Goal: Task Accomplishment & Management: Use online tool/utility

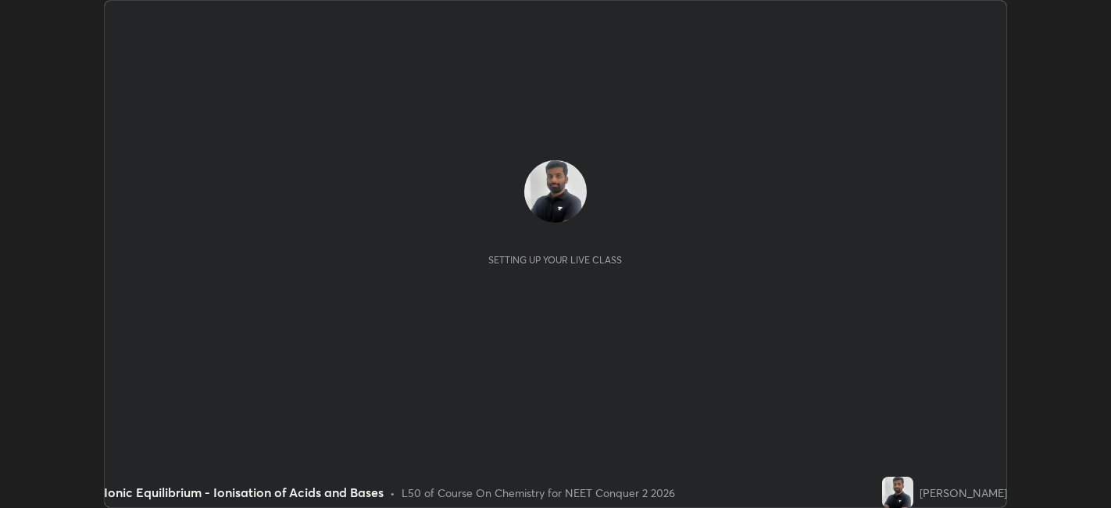
scroll to position [508, 1111]
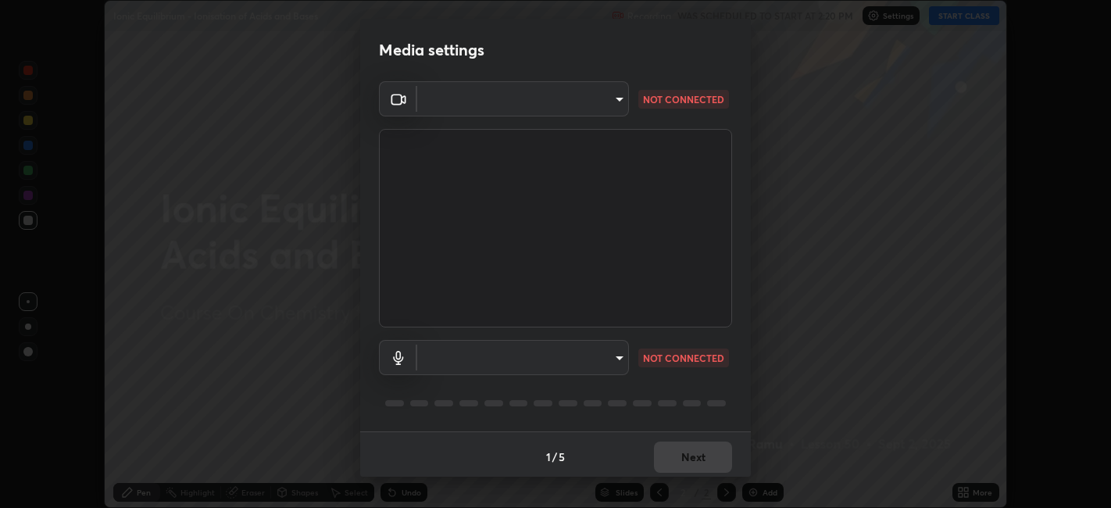
type input "0acba3b956650a6650c5664b97f3b396654fc9691dbf7dca78d34d57b57889b9"
type input "ce5dac5386b7165ef111ec0cceeb88a2088e5dafea1a1e31d92b60c0252cb551"
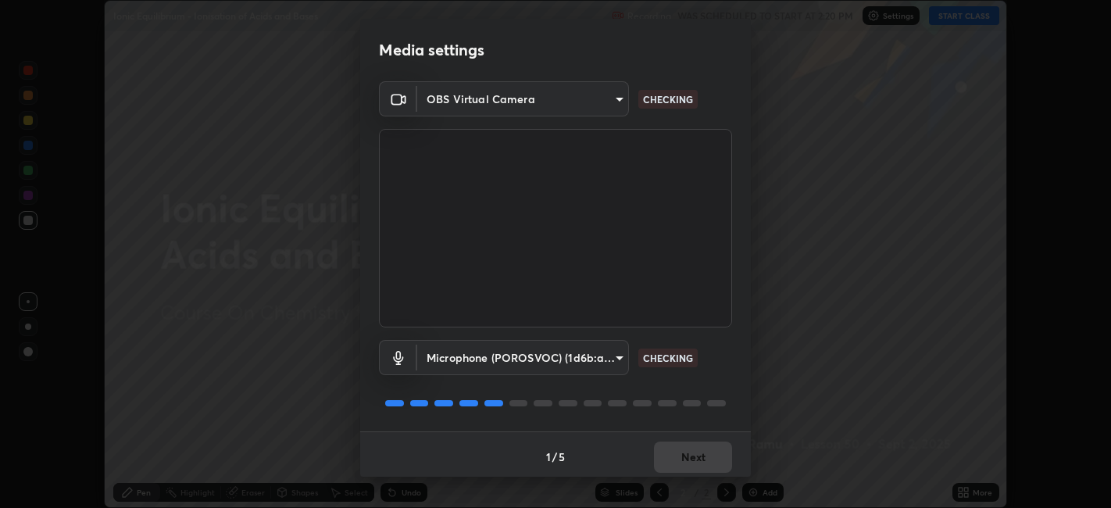
scroll to position [4, 0]
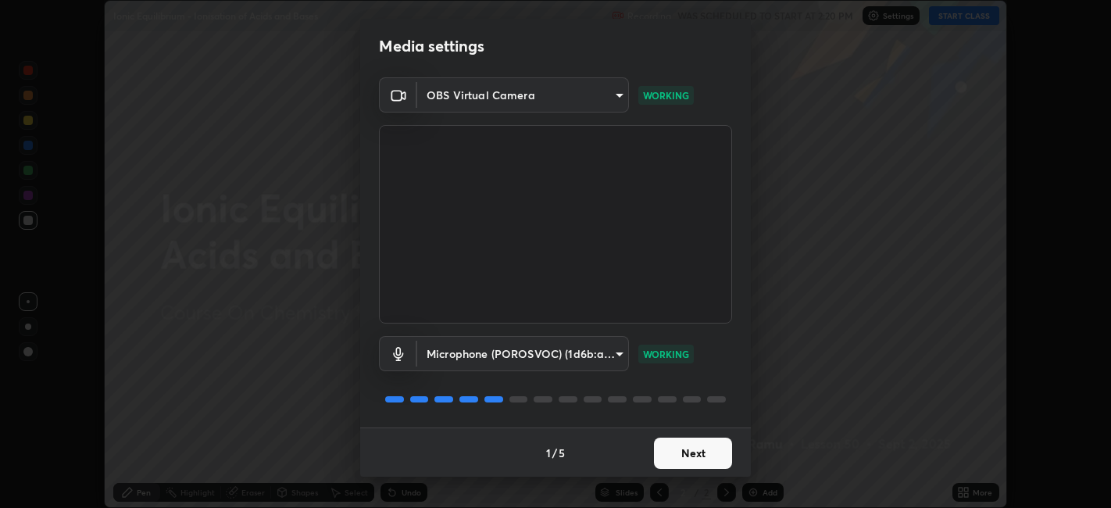
click at [704, 448] on button "Next" at bounding box center [693, 452] width 78 height 31
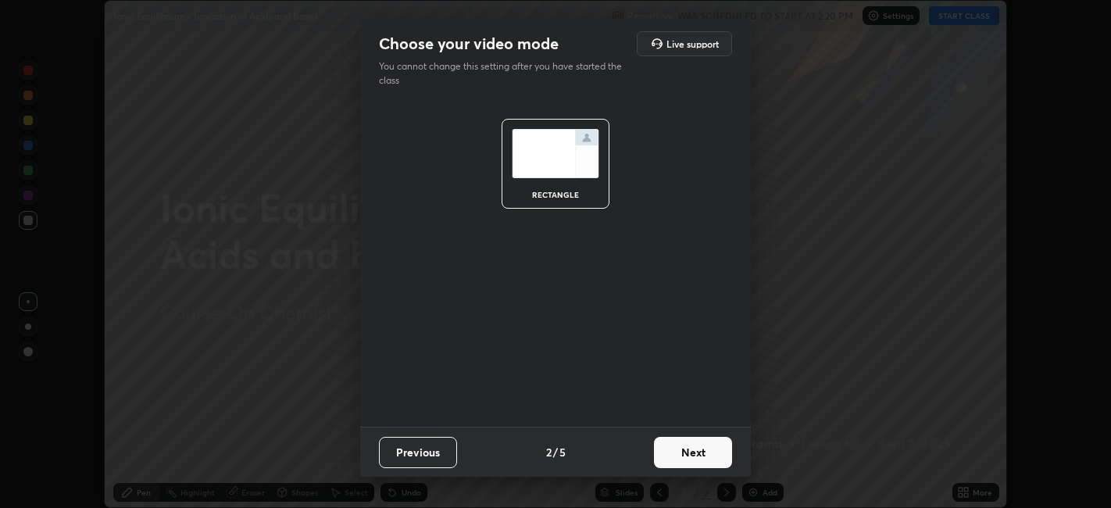
click at [697, 454] on button "Next" at bounding box center [693, 452] width 78 height 31
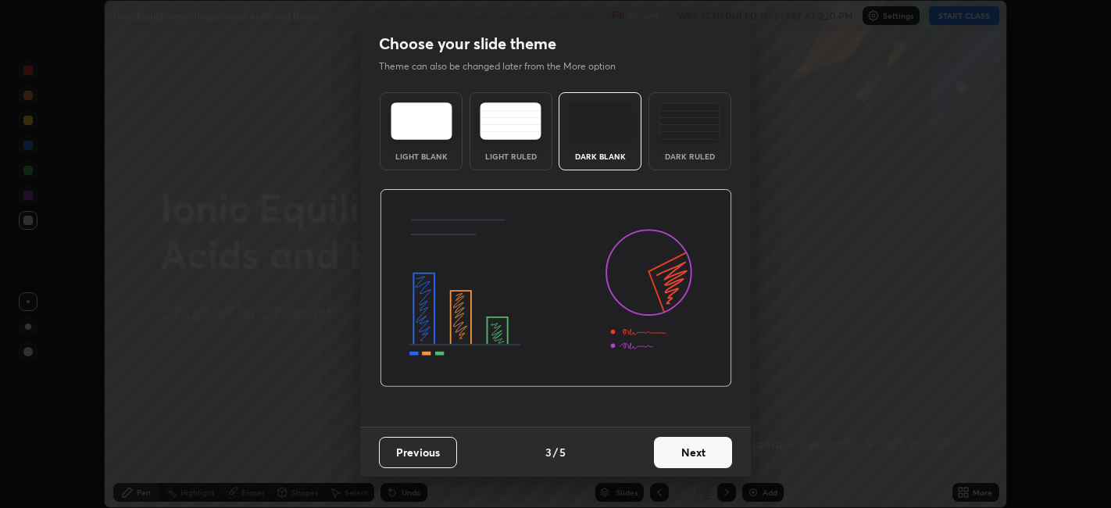
click at [697, 453] on button "Next" at bounding box center [693, 452] width 78 height 31
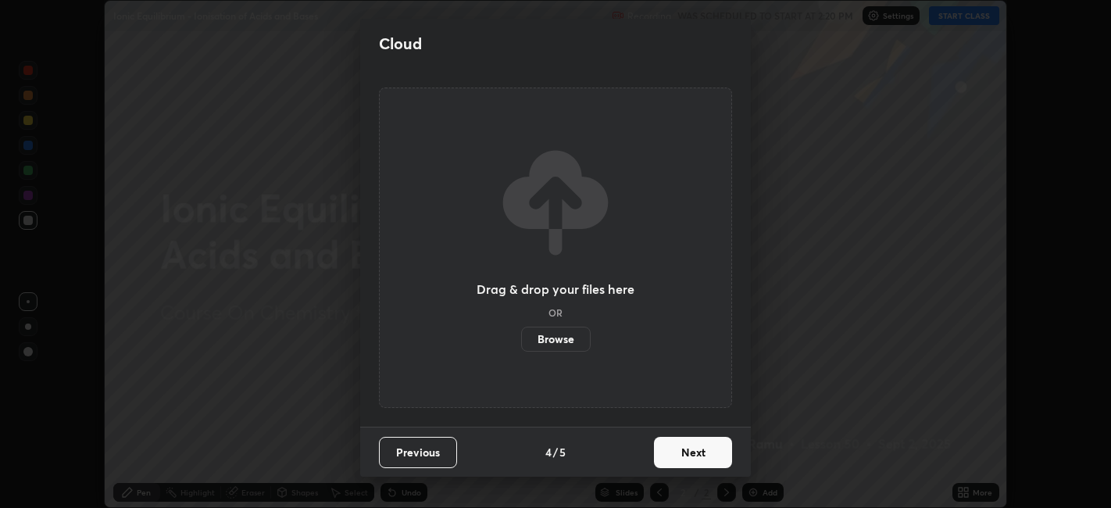
click at [695, 451] on button "Next" at bounding box center [693, 452] width 78 height 31
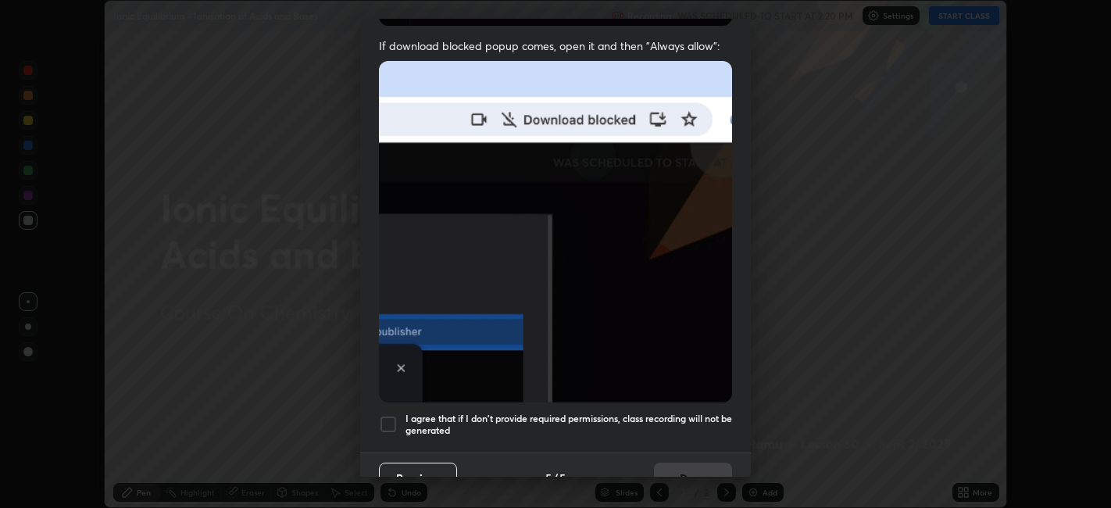
click at [651, 418] on h5 "I agree that if I don't provide required permissions, class recording will not …" at bounding box center [568, 424] width 326 height 24
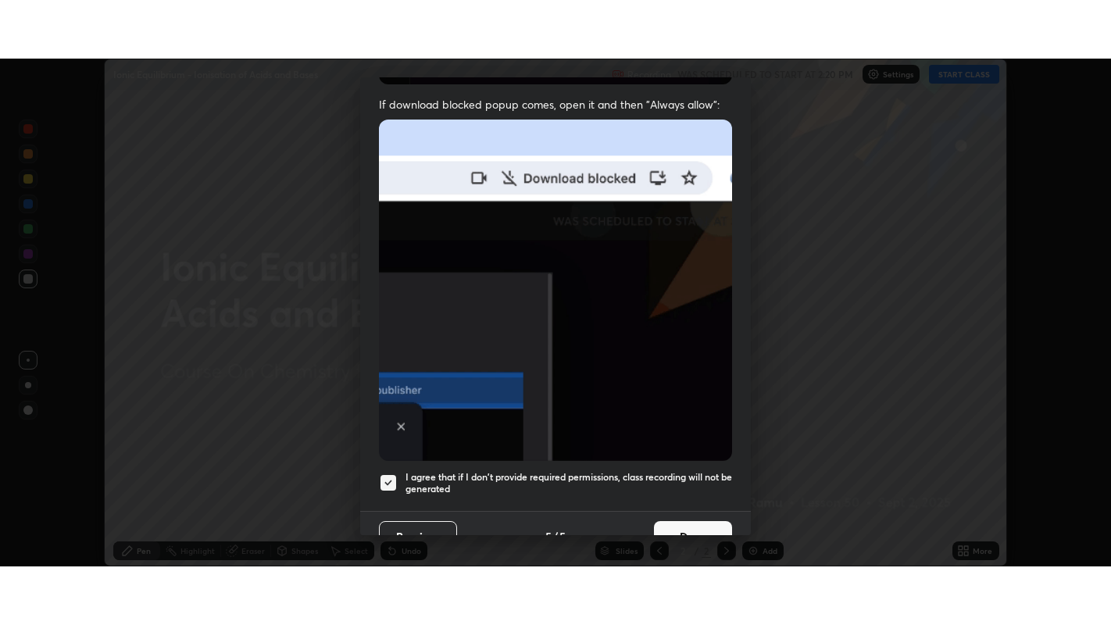
scroll to position [323, 0]
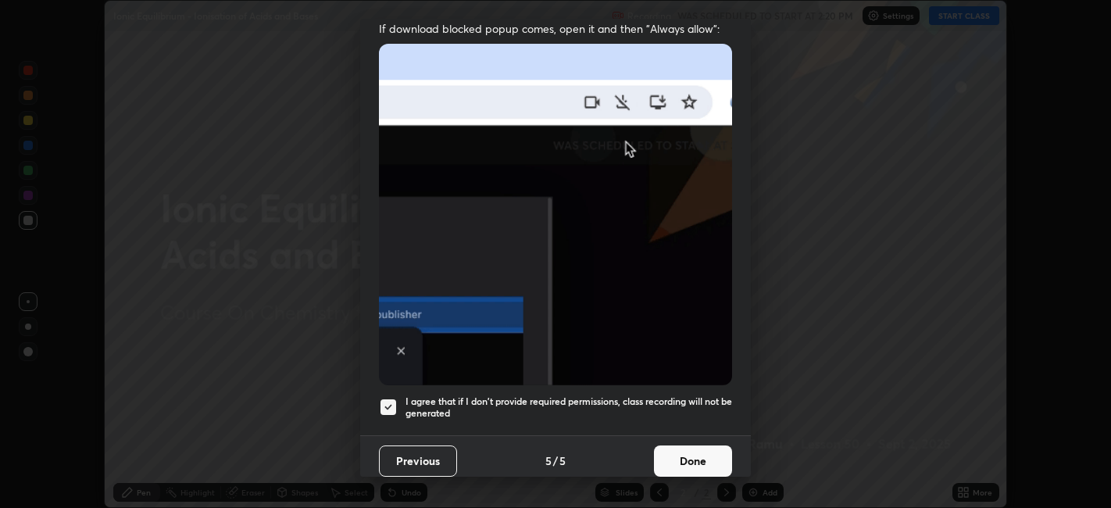
click at [669, 451] on button "Done" at bounding box center [693, 460] width 78 height 31
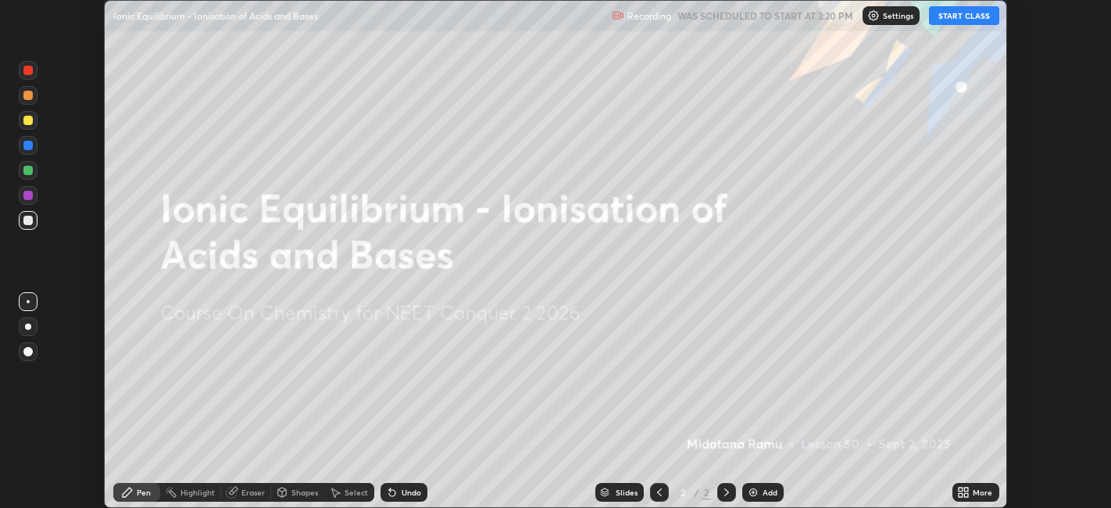
click at [943, 14] on button "START CLASS" at bounding box center [964, 15] width 70 height 19
click at [961, 489] on icon at bounding box center [960, 489] width 4 height 4
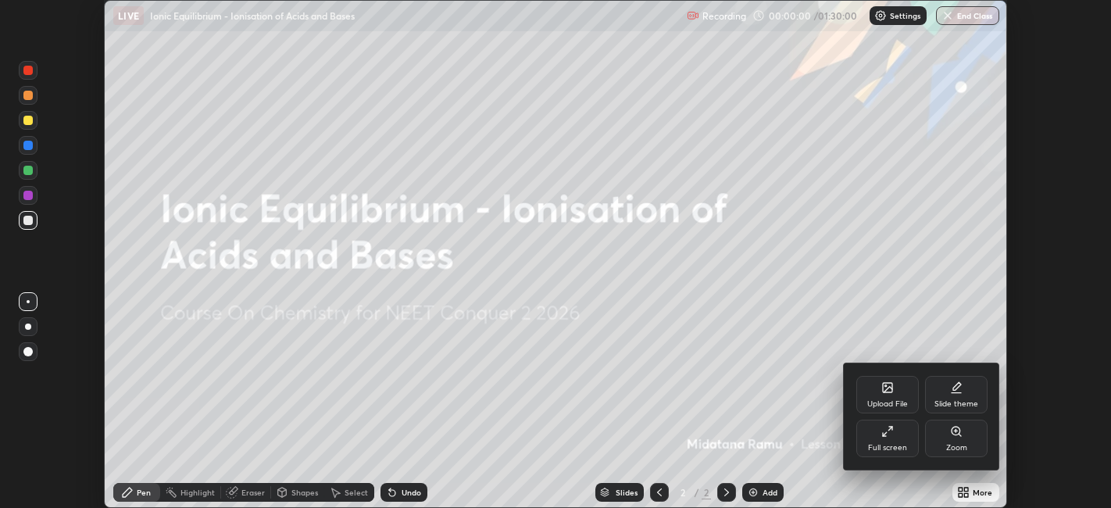
click at [883, 433] on icon at bounding box center [884, 434] width 3 height 3
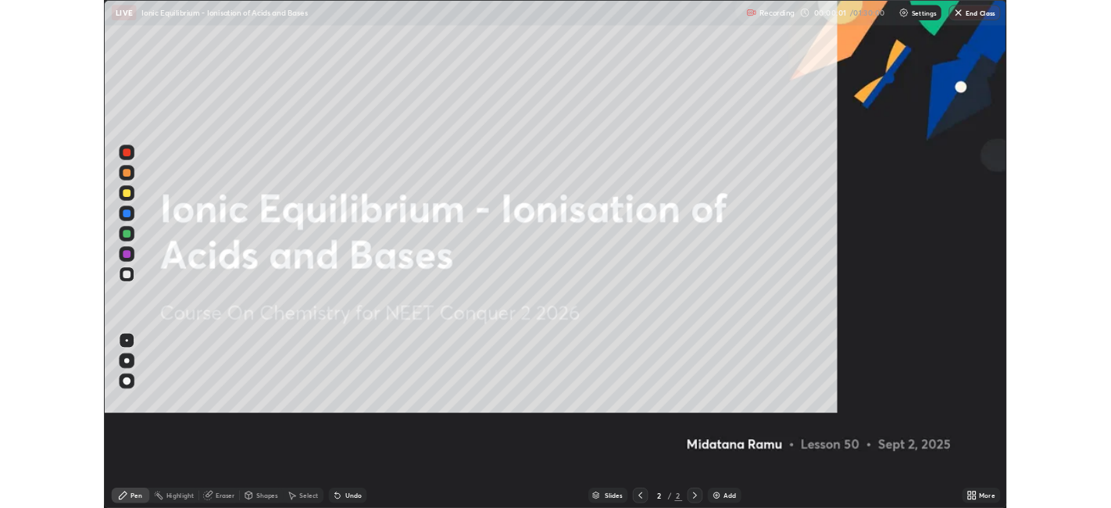
scroll to position [625, 1111]
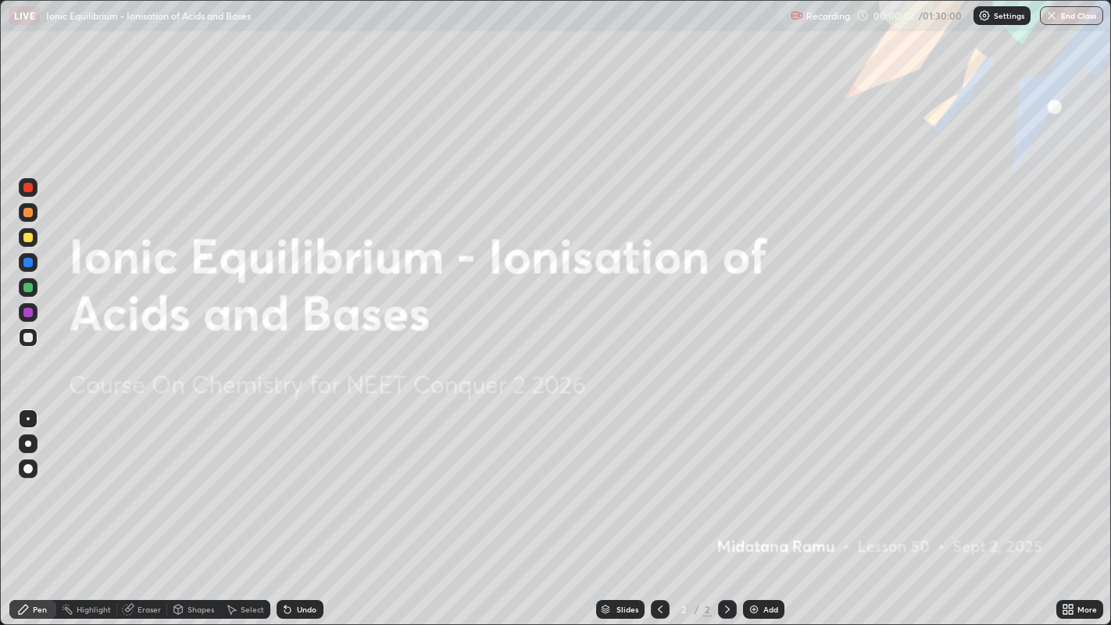
click at [1069, 507] on icon at bounding box center [1071, 607] width 4 height 4
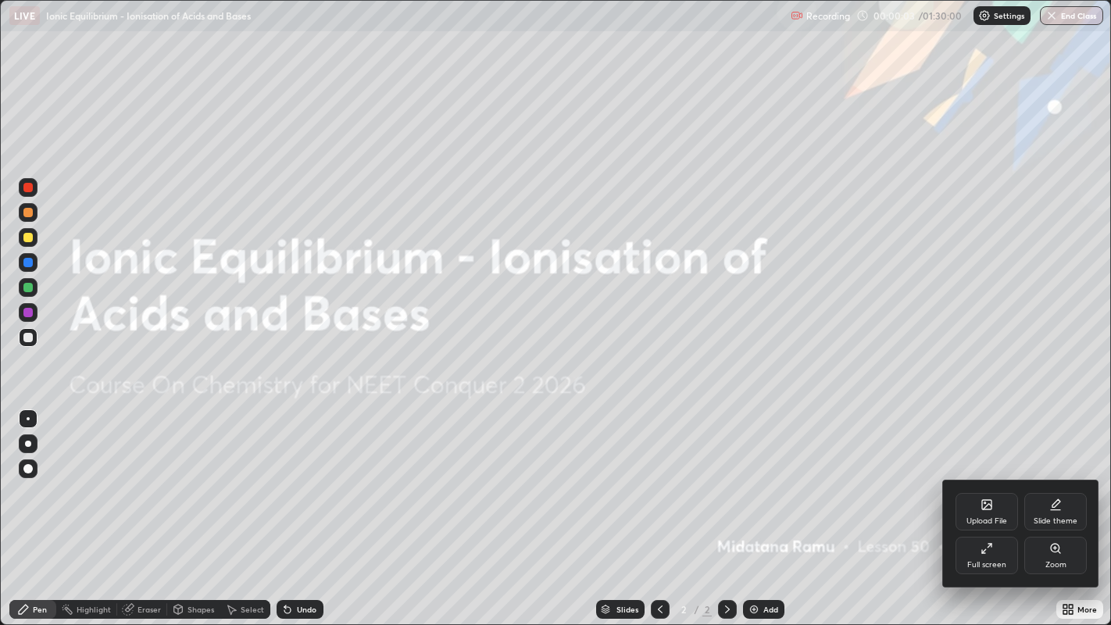
click at [994, 507] on div "Full screen" at bounding box center [986, 555] width 62 height 37
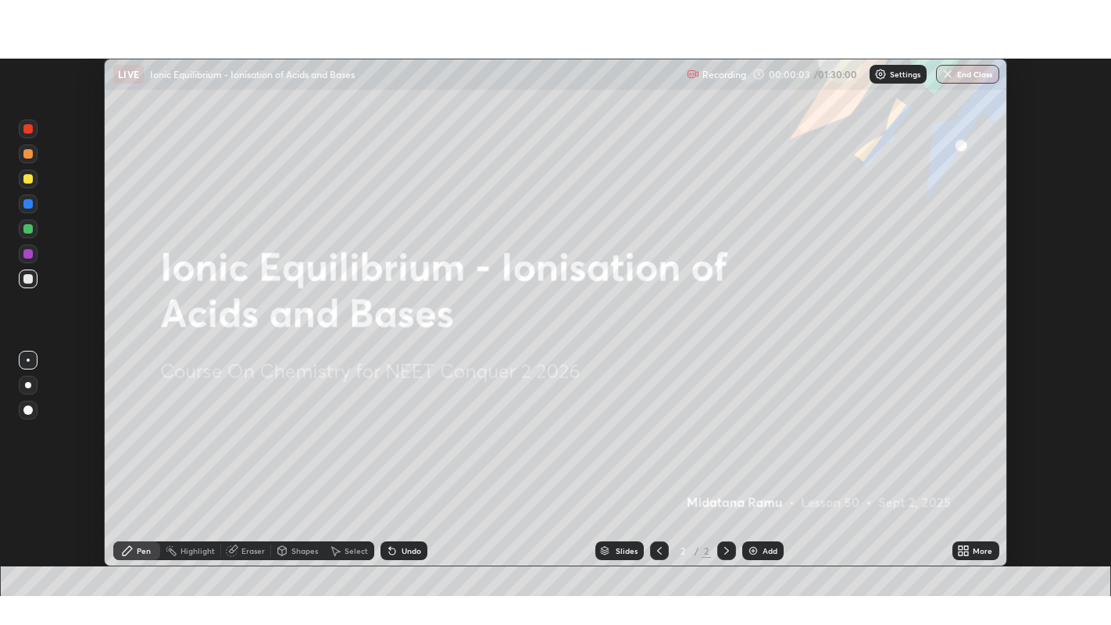
scroll to position [77599, 76995]
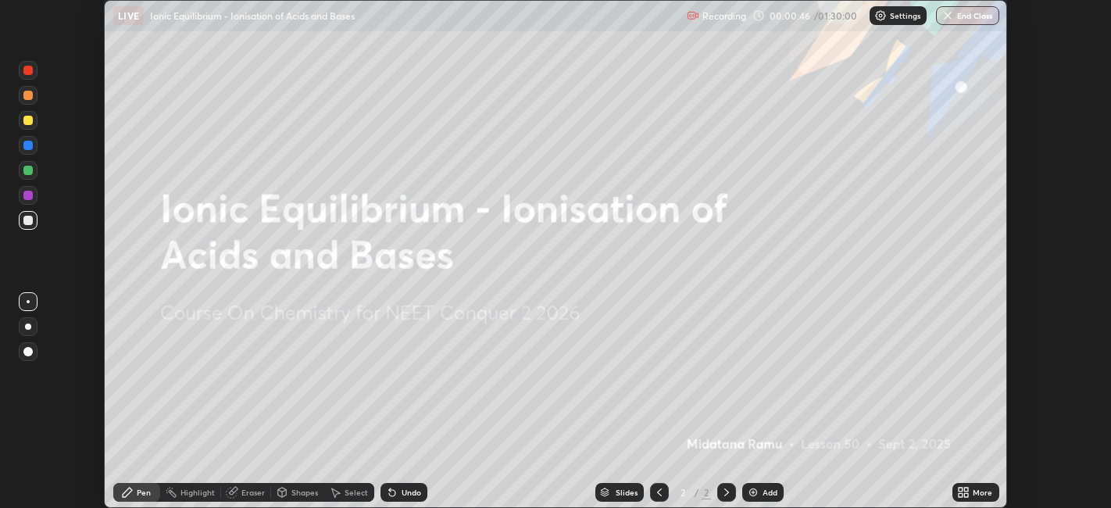
click at [961, 496] on icon at bounding box center [960, 495] width 4 height 4
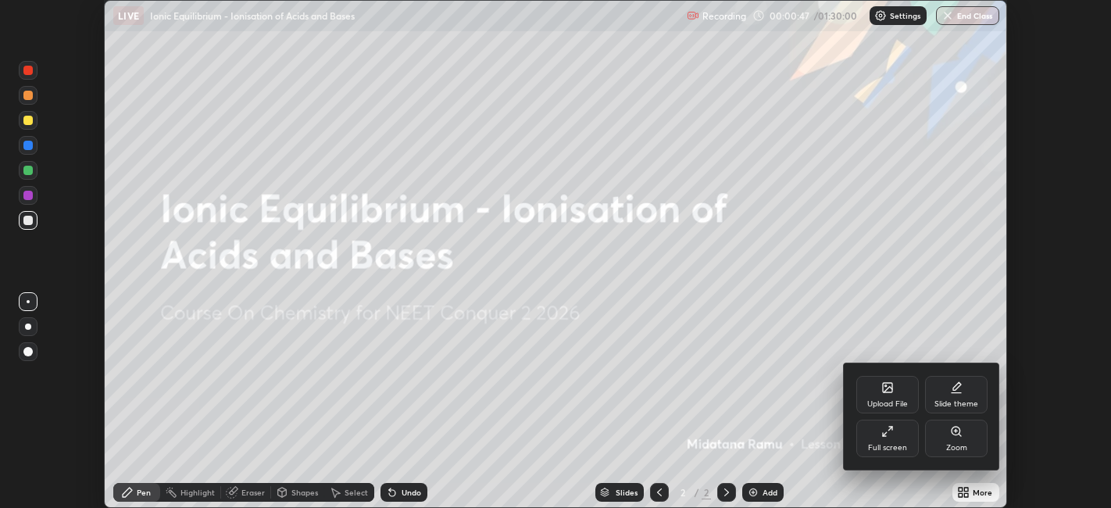
click at [889, 398] on div "Upload File" at bounding box center [887, 394] width 62 height 37
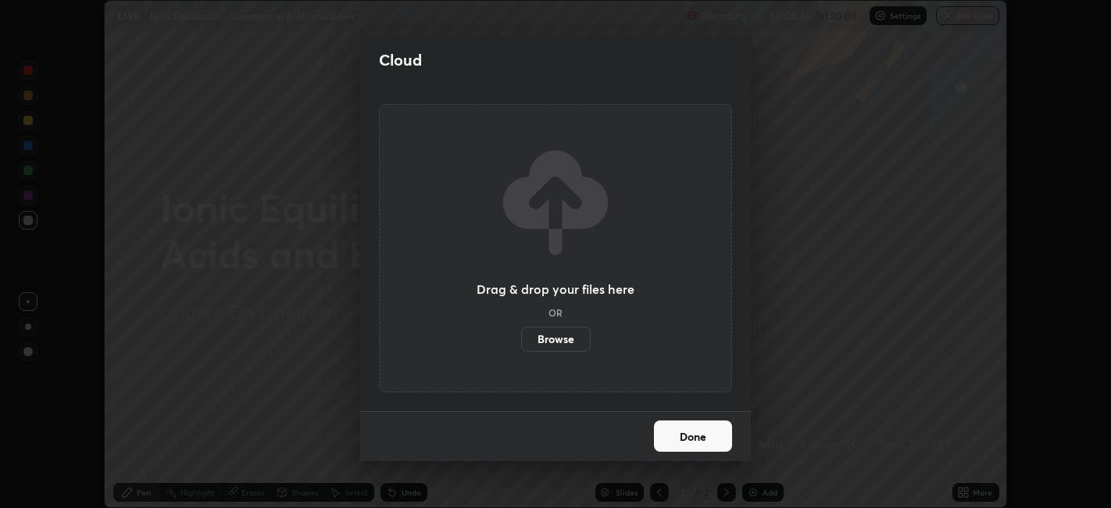
click at [573, 340] on label "Browse" at bounding box center [556, 338] width 70 height 25
click at [521, 340] on input "Browse" at bounding box center [521, 338] width 0 height 25
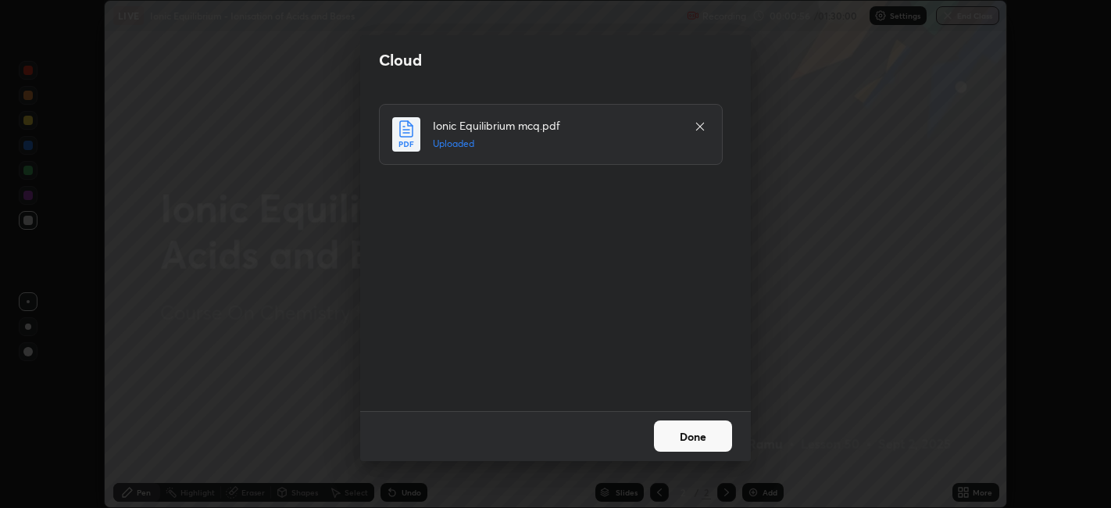
click at [712, 437] on button "Done" at bounding box center [693, 435] width 78 height 31
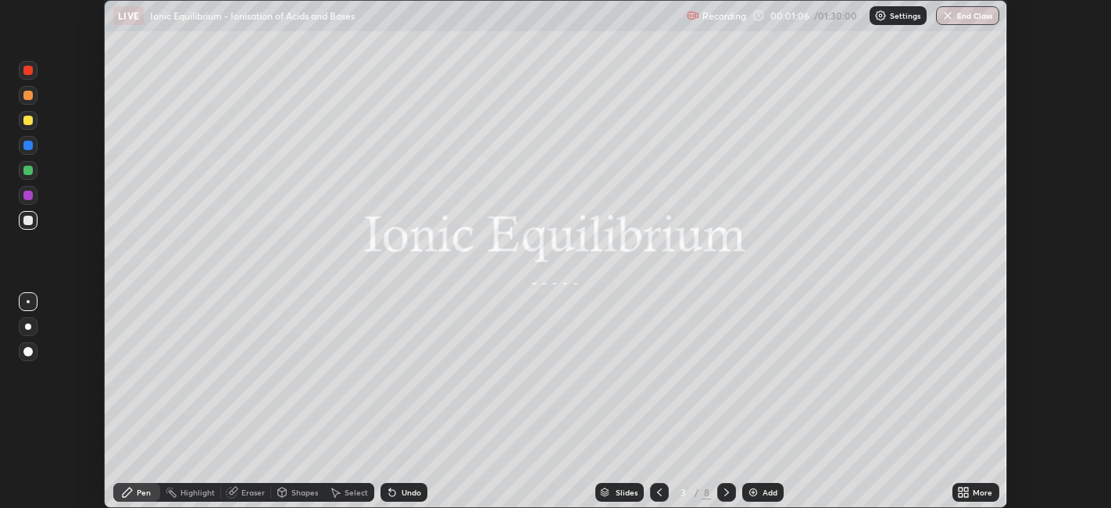
click at [966, 487] on icon at bounding box center [963, 492] width 12 height 12
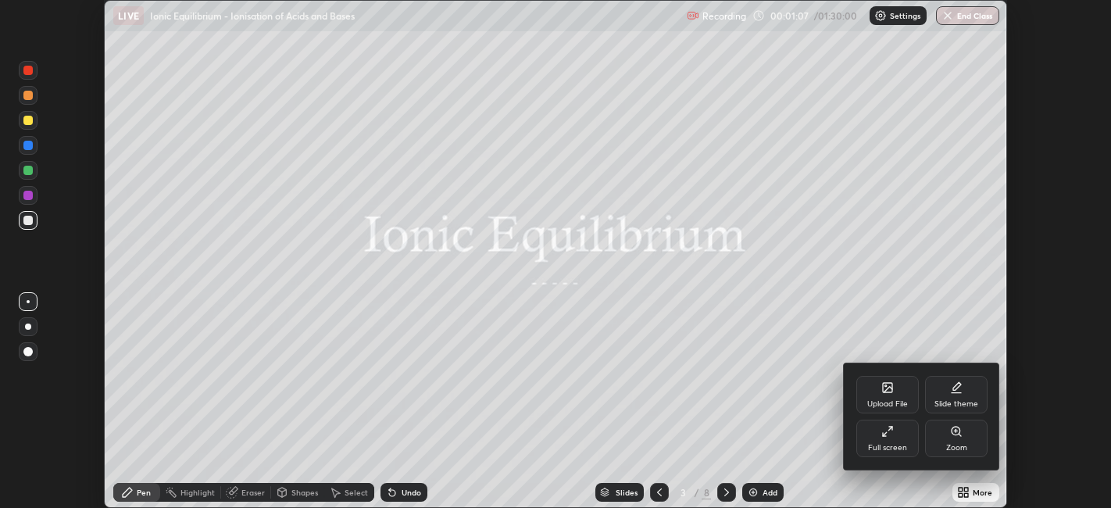
click at [894, 444] on div "Full screen" at bounding box center [887, 448] width 39 height 8
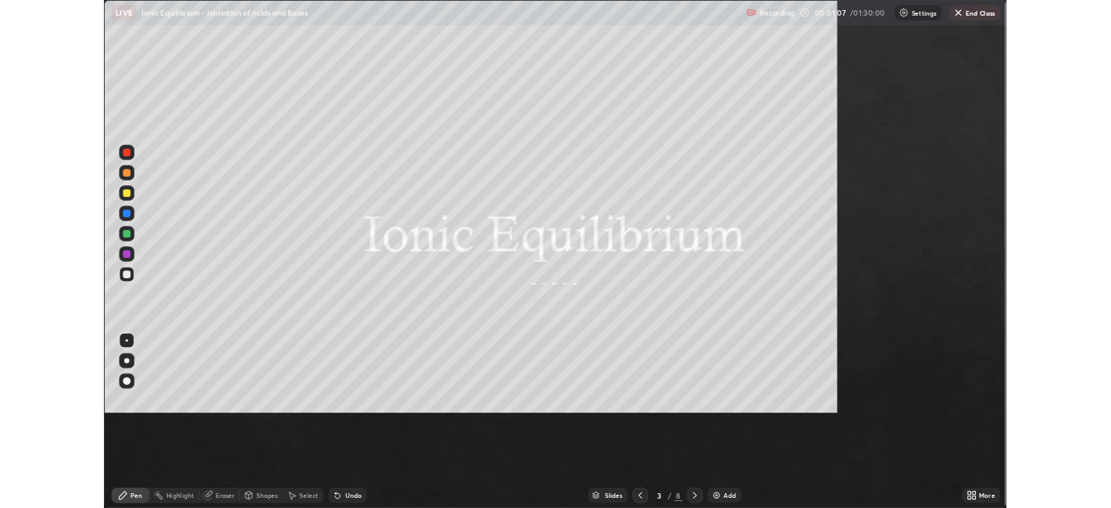
scroll to position [625, 1111]
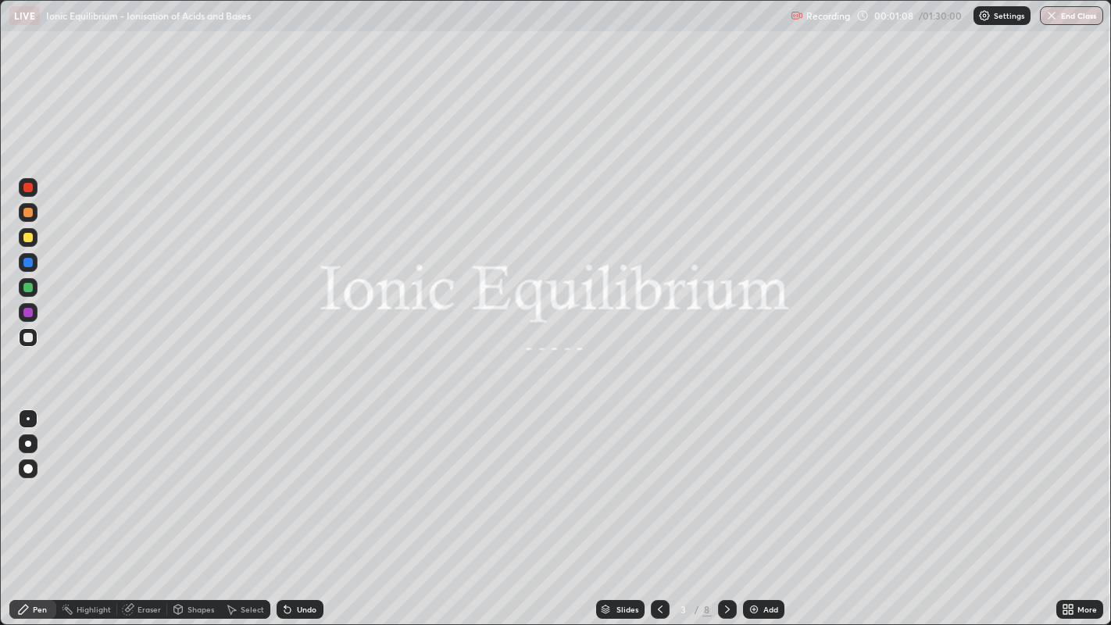
click at [726, 507] on icon at bounding box center [727, 609] width 5 height 8
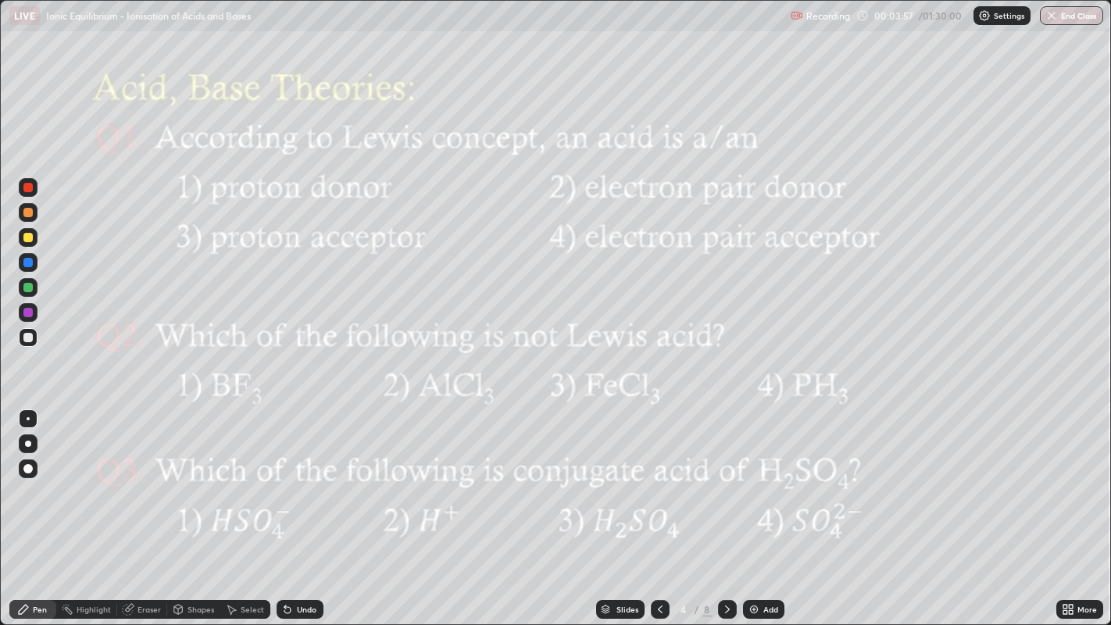
click at [28, 240] on div at bounding box center [27, 237] width 9 height 9
click at [30, 442] on div at bounding box center [28, 444] width 6 height 6
click at [725, 507] on icon at bounding box center [727, 609] width 12 height 12
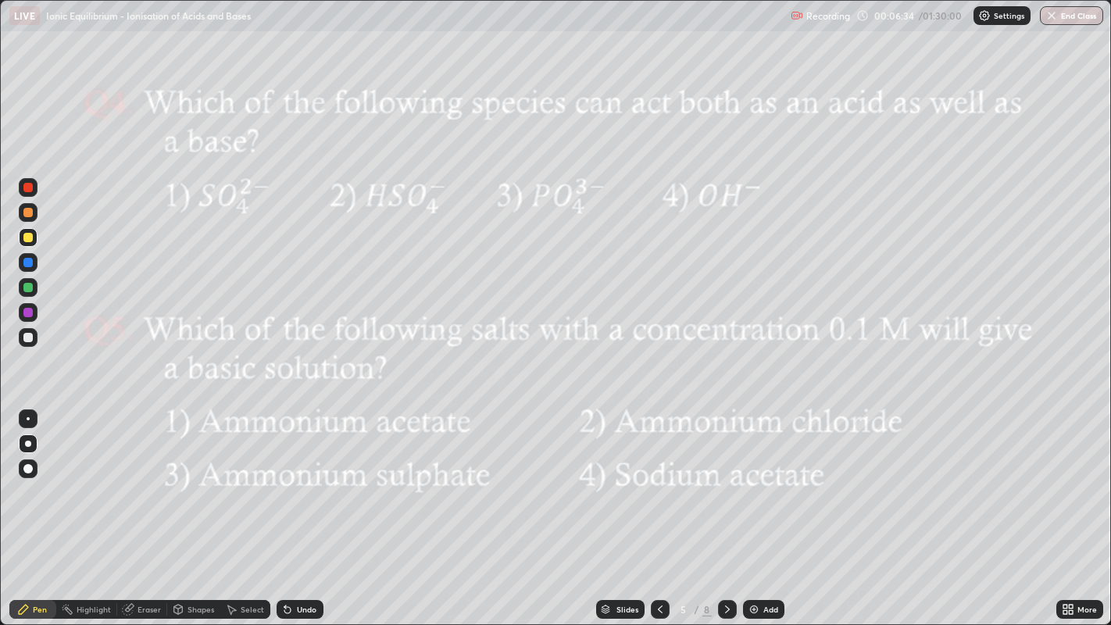
click at [30, 212] on div at bounding box center [27, 212] width 9 height 9
click at [297, 507] on div "Undo" at bounding box center [307, 609] width 20 height 8
click at [724, 507] on icon at bounding box center [727, 609] width 12 height 12
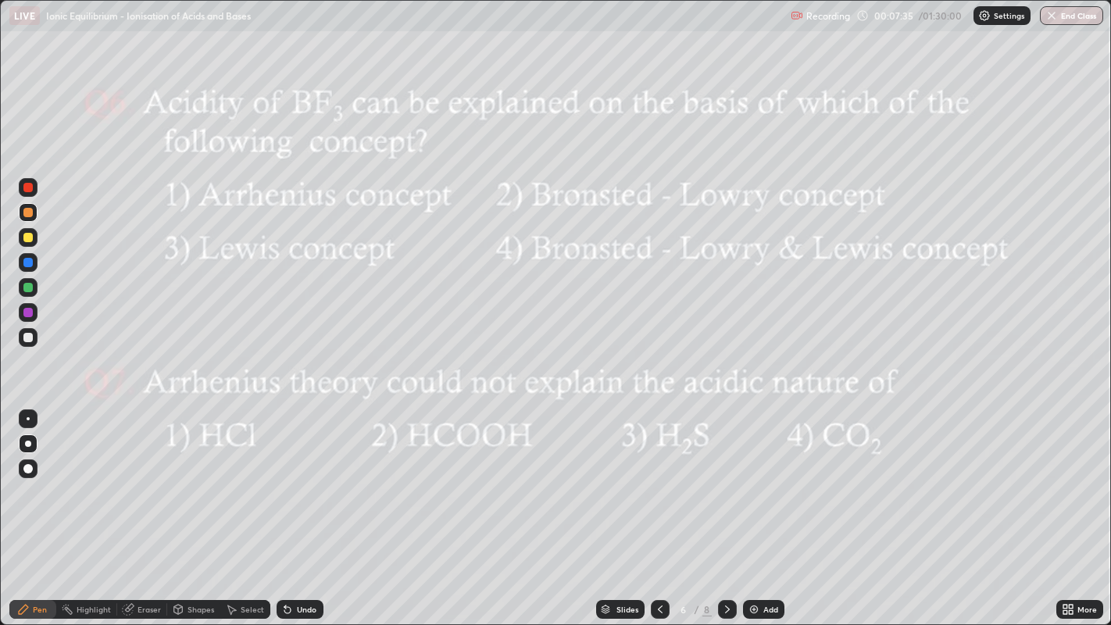
click at [725, 507] on icon at bounding box center [727, 609] width 12 height 12
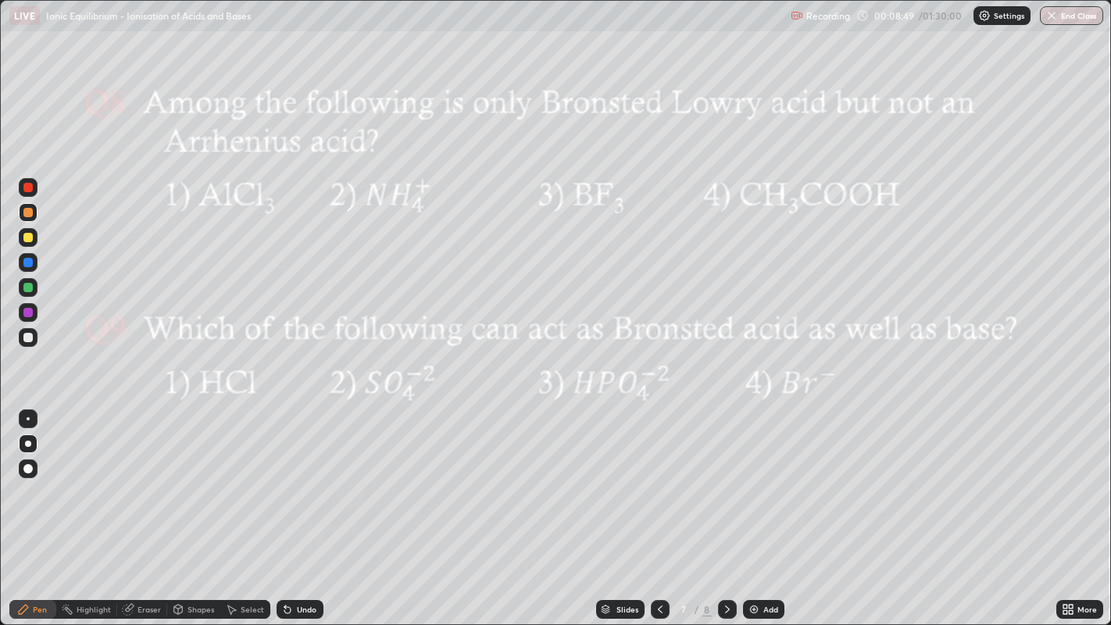
click at [313, 507] on div "Undo" at bounding box center [299, 609] width 47 height 19
click at [725, 507] on icon at bounding box center [727, 609] width 12 height 12
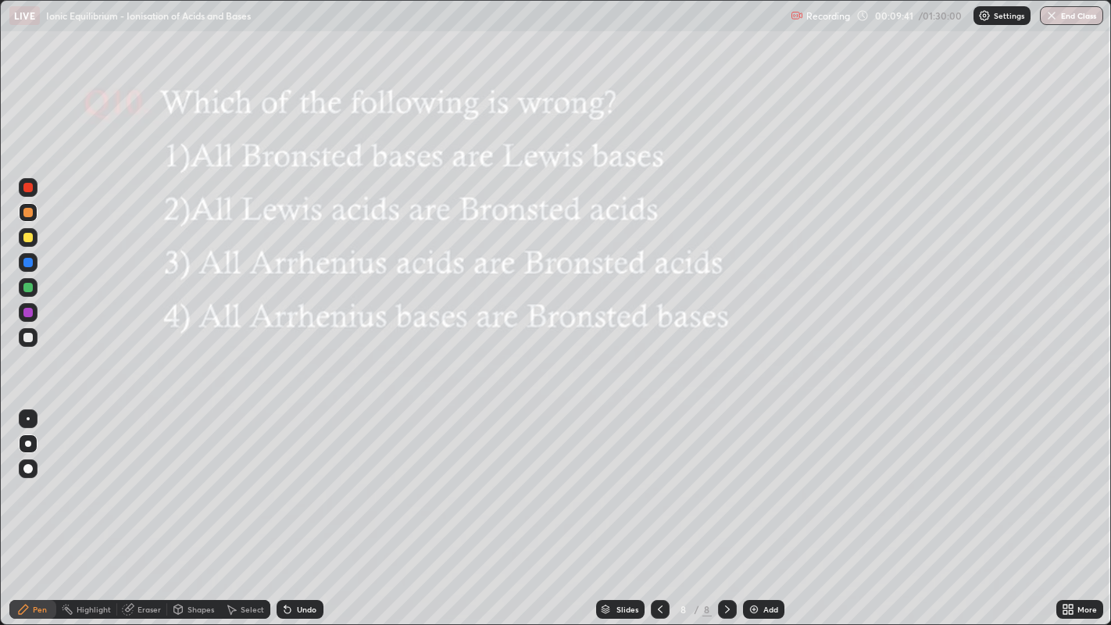
click at [754, 507] on img at bounding box center [753, 609] width 12 height 12
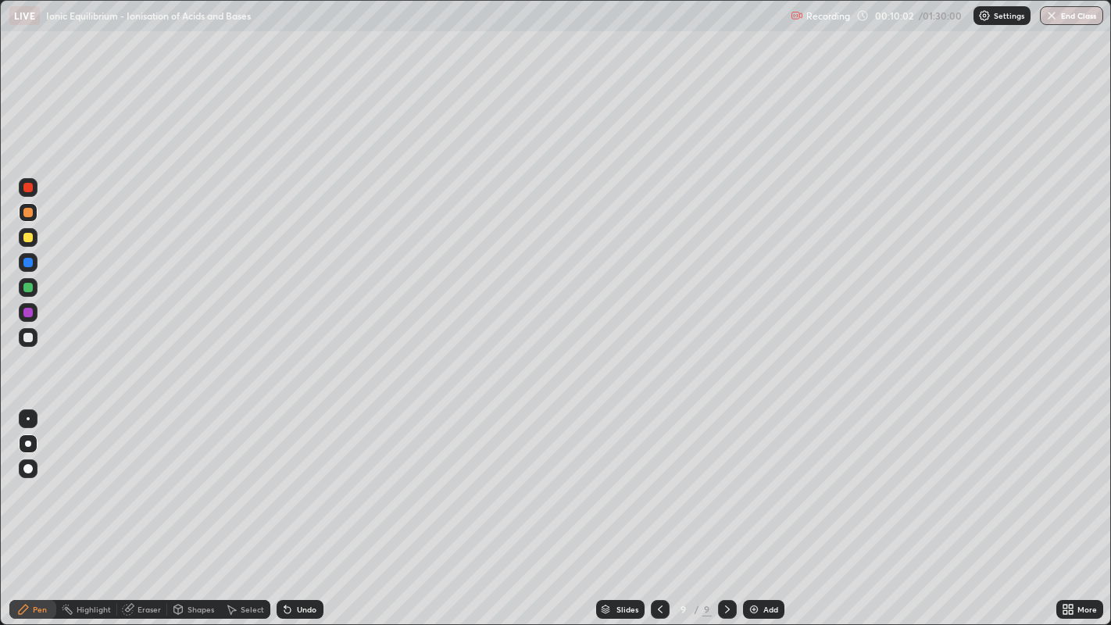
click at [298, 507] on div "Undo" at bounding box center [307, 609] width 20 height 8
click at [28, 286] on div at bounding box center [27, 287] width 9 height 9
click at [32, 335] on div at bounding box center [27, 337] width 9 height 9
click at [27, 312] on div at bounding box center [27, 312] width 9 height 9
click at [30, 289] on div at bounding box center [27, 287] width 9 height 9
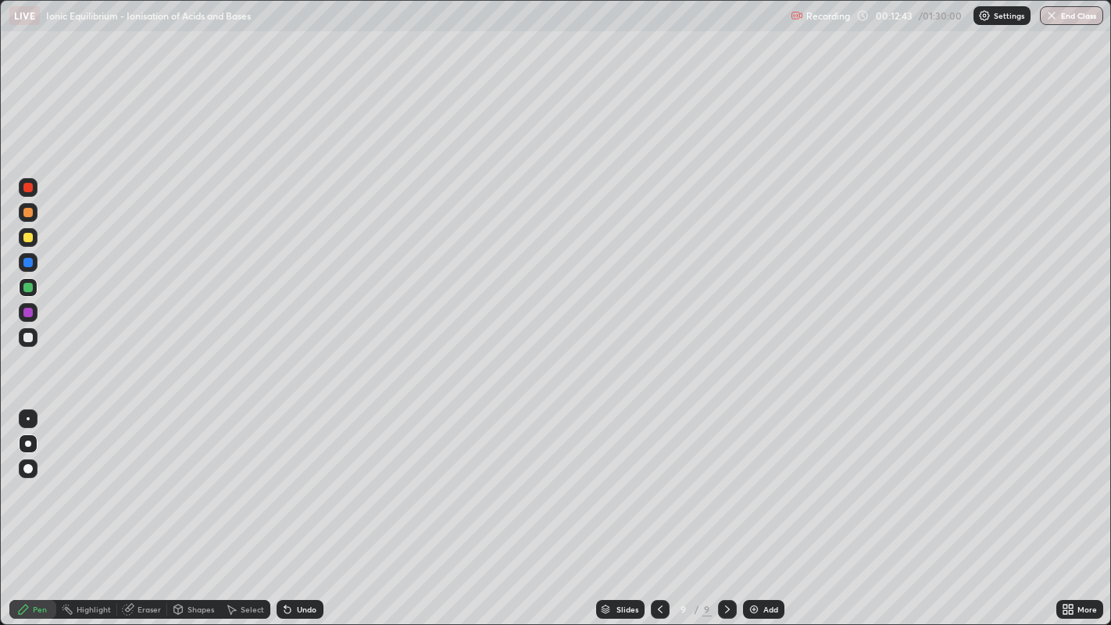
click at [24, 341] on div at bounding box center [28, 337] width 19 height 19
click at [145, 507] on div "Eraser" at bounding box center [148, 609] width 23 height 8
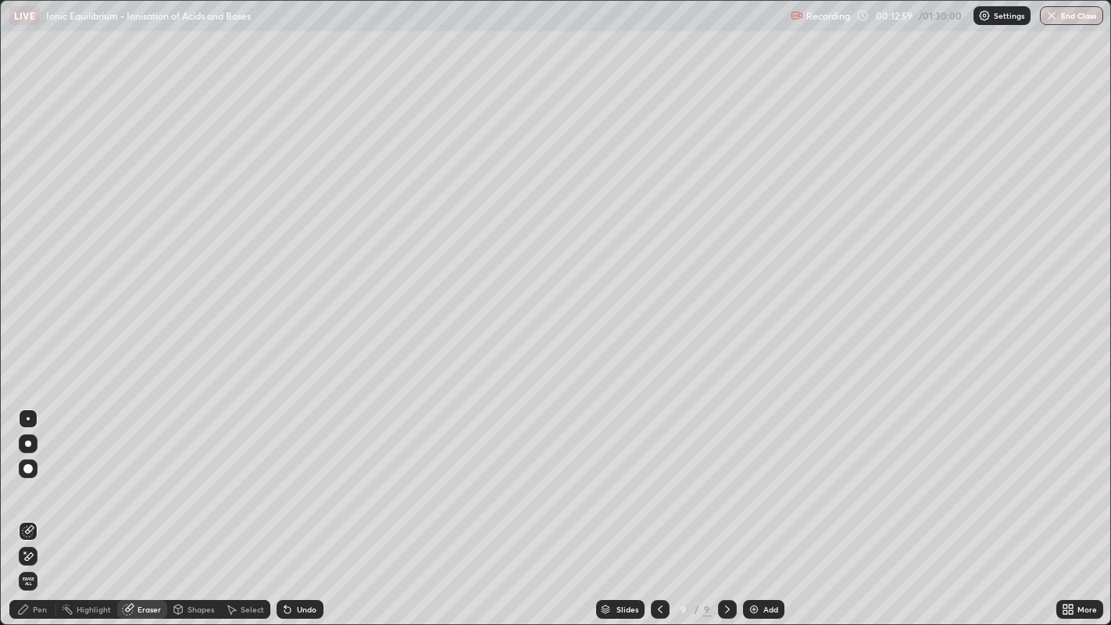
click at [33, 507] on div "Pen" at bounding box center [32, 609] width 47 height 19
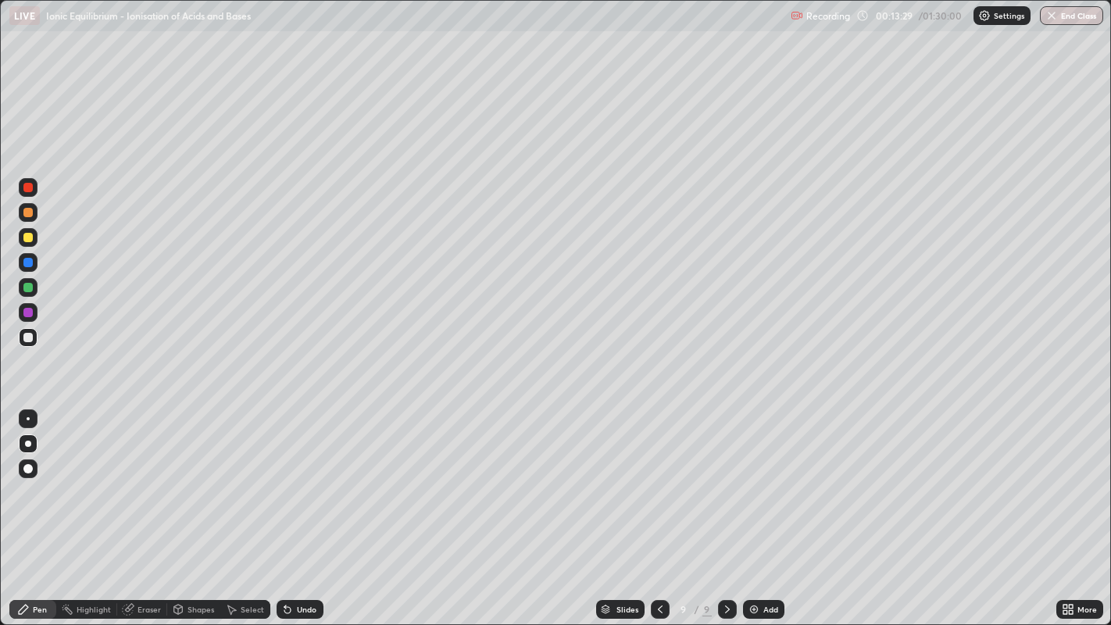
click at [25, 241] on div at bounding box center [27, 237] width 9 height 9
click at [27, 338] on div at bounding box center [27, 337] width 9 height 9
click at [297, 507] on div "Undo" at bounding box center [307, 609] width 20 height 8
click at [28, 212] on div at bounding box center [27, 212] width 9 height 9
click at [755, 507] on img at bounding box center [753, 609] width 12 height 12
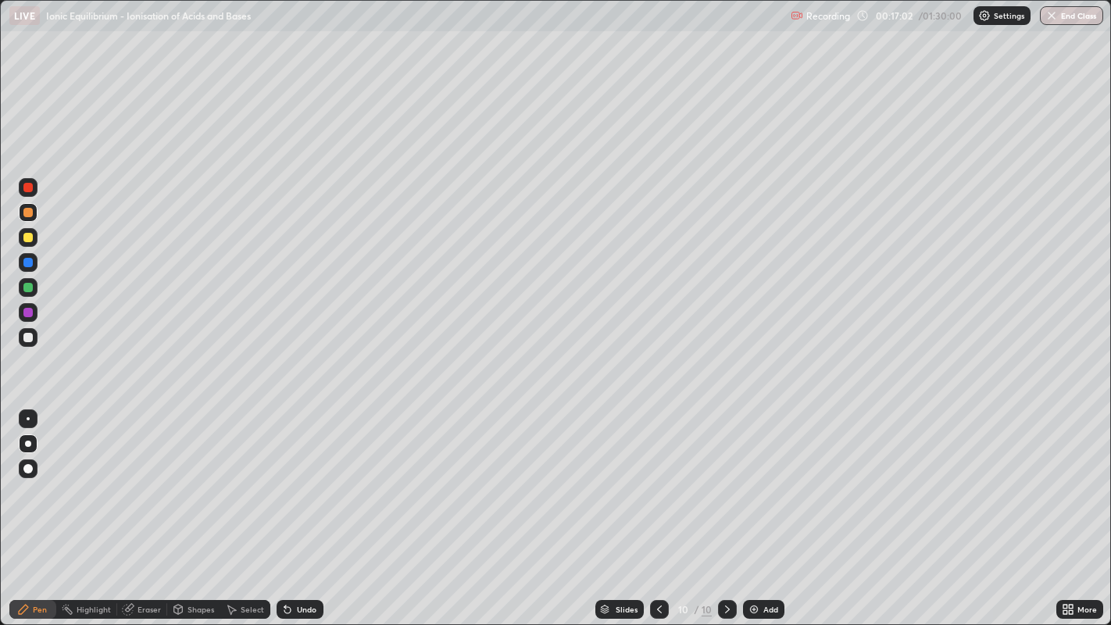
click at [657, 507] on icon at bounding box center [659, 609] width 12 height 12
click at [725, 507] on icon at bounding box center [727, 609] width 5 height 8
click at [311, 507] on div "Undo" at bounding box center [307, 609] width 20 height 8
click at [27, 262] on div at bounding box center [27, 262] width 9 height 9
click at [27, 337] on div at bounding box center [27, 337] width 9 height 9
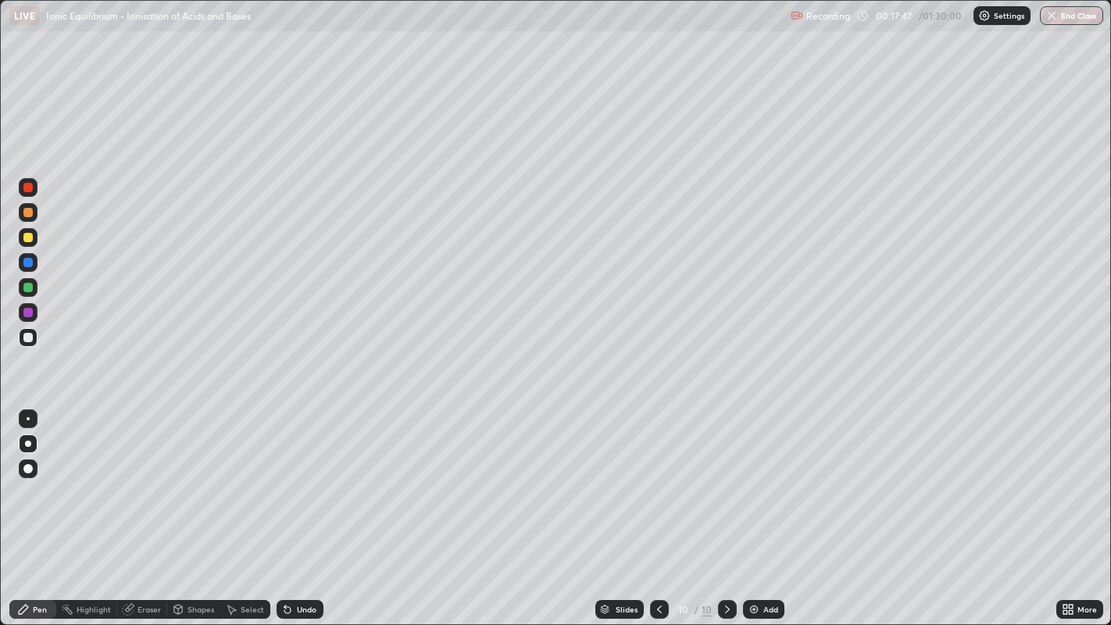
click at [27, 288] on div at bounding box center [27, 287] width 9 height 9
click at [30, 337] on div at bounding box center [27, 337] width 9 height 9
click at [305, 507] on div "Undo" at bounding box center [307, 609] width 20 height 8
click at [303, 507] on div "Undo" at bounding box center [307, 609] width 20 height 8
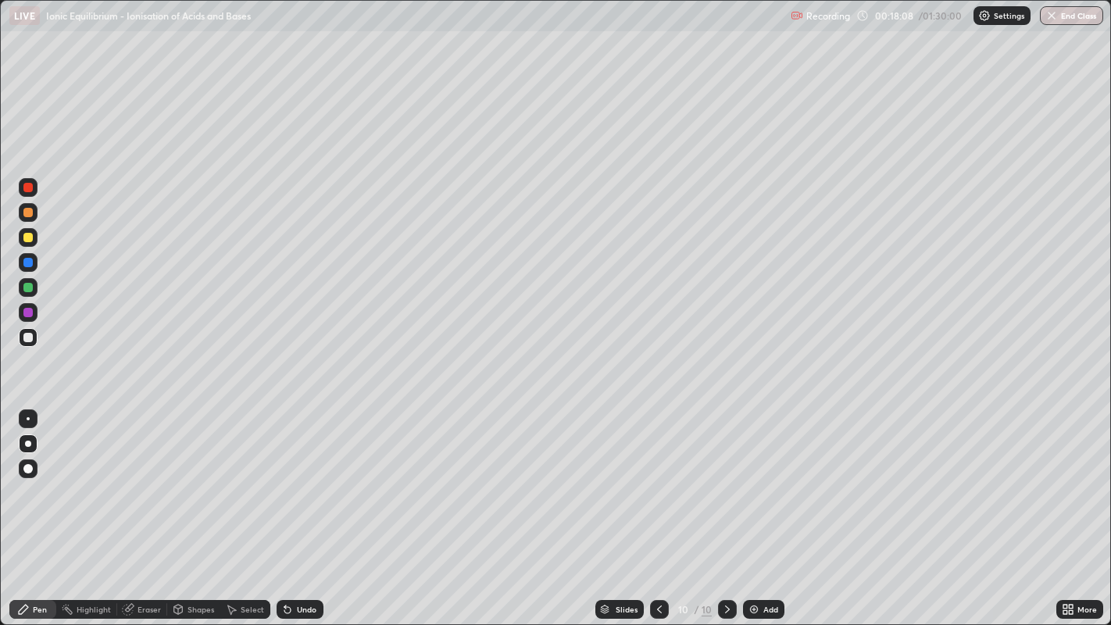
click at [32, 316] on div at bounding box center [28, 312] width 19 height 19
click at [29, 338] on div at bounding box center [27, 337] width 9 height 9
click at [27, 313] on div at bounding box center [27, 312] width 9 height 9
click at [23, 346] on div at bounding box center [28, 337] width 19 height 19
click at [31, 316] on div at bounding box center [27, 312] width 9 height 9
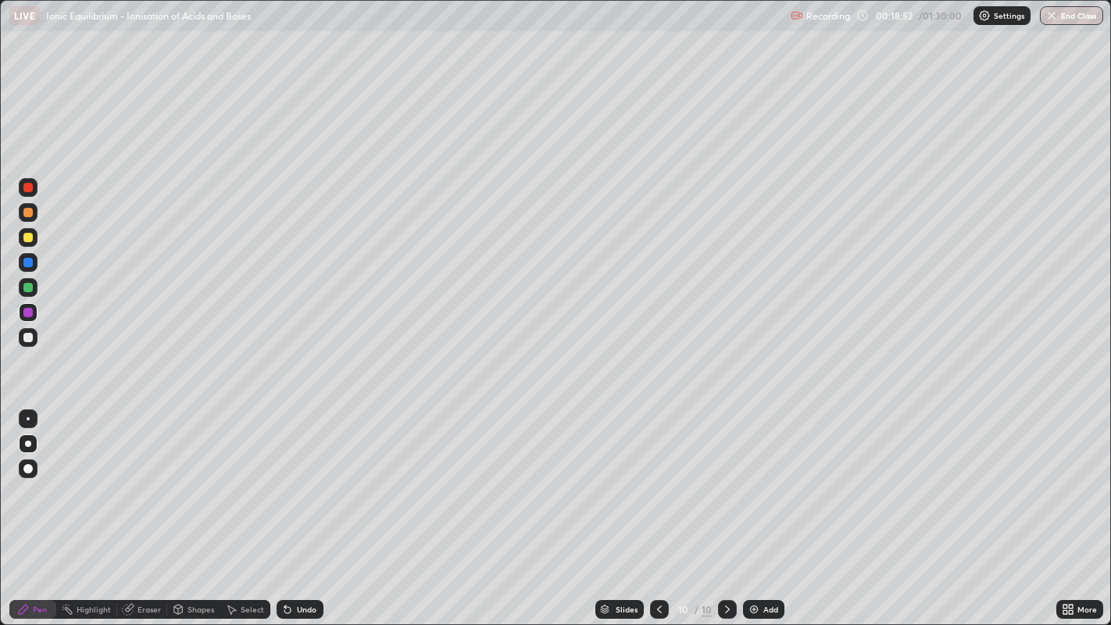
click at [29, 287] on div at bounding box center [27, 287] width 9 height 9
click at [297, 507] on div "Undo" at bounding box center [307, 609] width 20 height 8
click at [29, 341] on div at bounding box center [27, 337] width 9 height 9
click at [37, 315] on div at bounding box center [28, 312] width 19 height 19
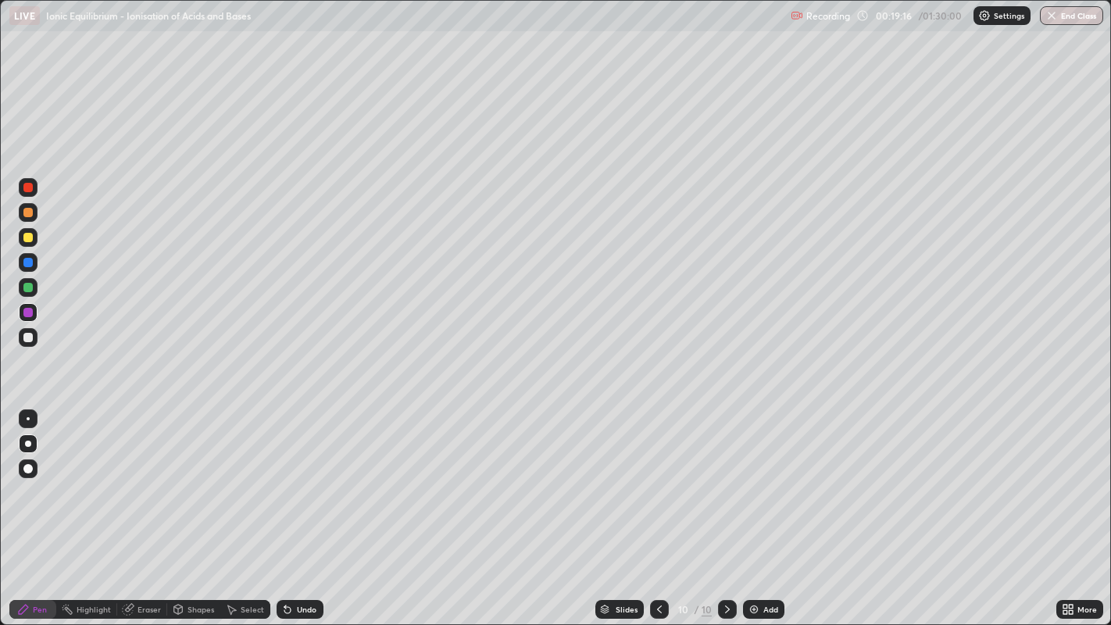
click at [29, 337] on div at bounding box center [27, 337] width 9 height 9
click at [37, 320] on div at bounding box center [28, 312] width 19 height 25
click at [25, 214] on div at bounding box center [27, 212] width 9 height 9
click at [28, 287] on div at bounding box center [27, 287] width 9 height 9
click at [33, 337] on div at bounding box center [28, 337] width 19 height 19
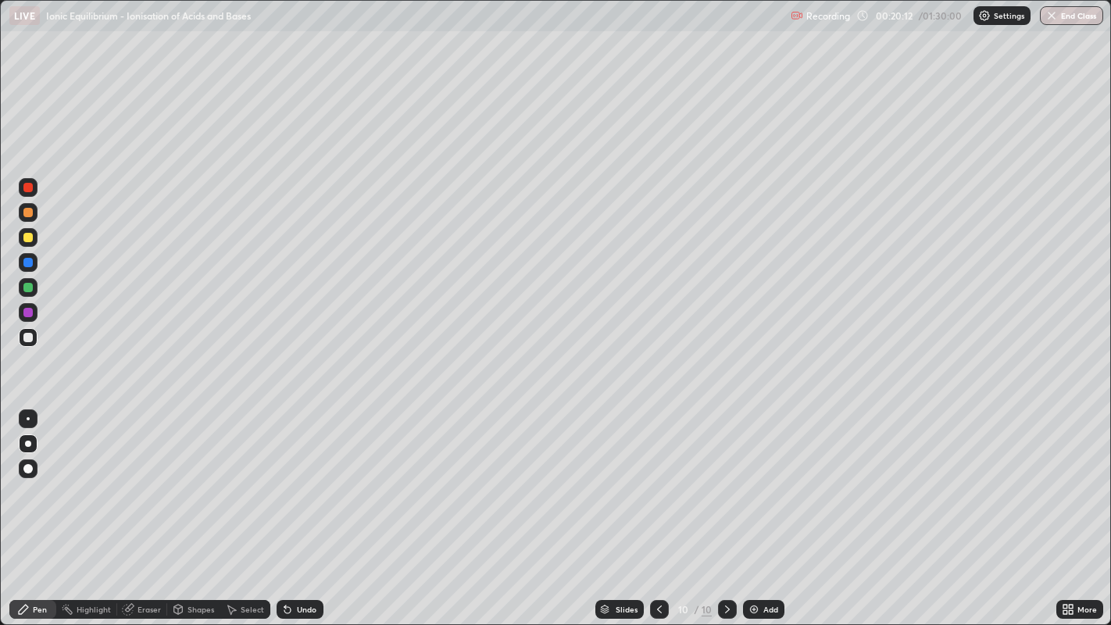
click at [29, 313] on div at bounding box center [27, 312] width 9 height 9
click at [32, 288] on div at bounding box center [27, 287] width 9 height 9
click at [33, 340] on div at bounding box center [28, 337] width 19 height 19
click at [32, 312] on div at bounding box center [27, 312] width 9 height 9
click at [27, 236] on div at bounding box center [27, 237] width 9 height 9
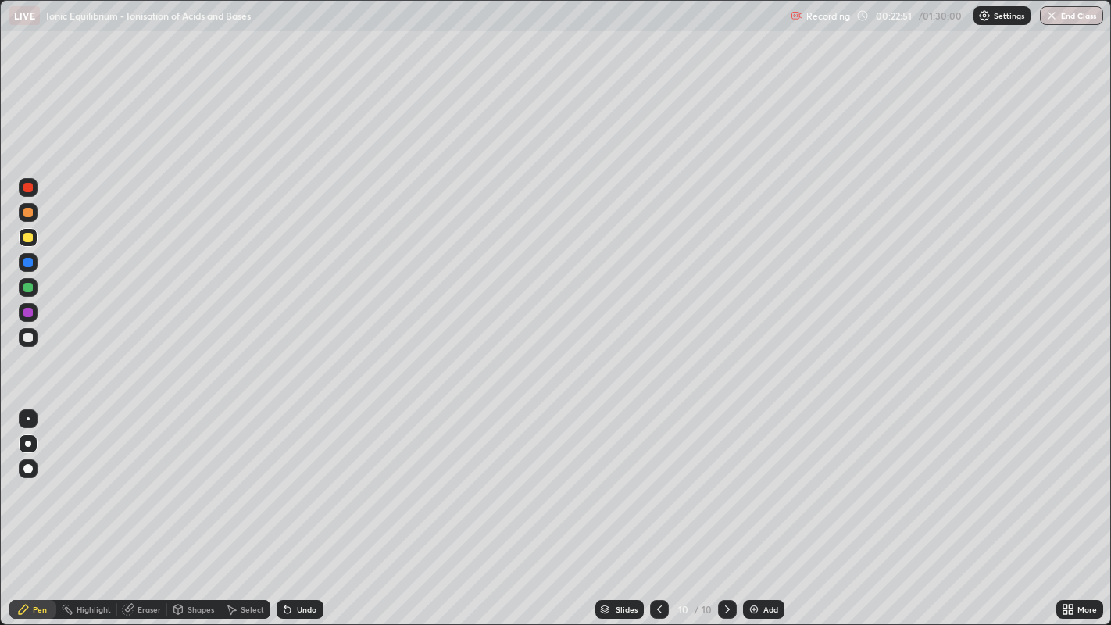
click at [749, 507] on img at bounding box center [753, 609] width 12 height 12
click at [27, 213] on div at bounding box center [27, 212] width 9 height 9
click at [30, 259] on div at bounding box center [27, 262] width 9 height 9
click at [31, 341] on div at bounding box center [28, 337] width 19 height 19
click at [29, 262] on div at bounding box center [27, 262] width 9 height 9
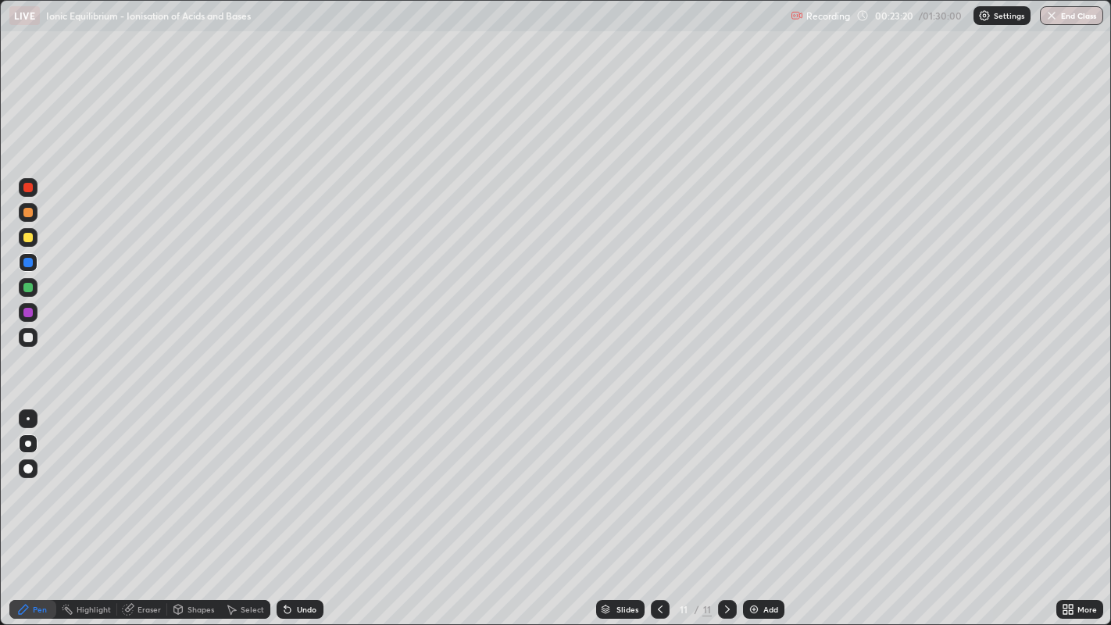
click at [28, 337] on div at bounding box center [27, 337] width 9 height 9
click at [28, 237] on div at bounding box center [27, 237] width 9 height 9
click at [29, 287] on div at bounding box center [27, 287] width 9 height 9
click at [27, 339] on div at bounding box center [27, 337] width 9 height 9
click at [27, 264] on div at bounding box center [27, 262] width 9 height 9
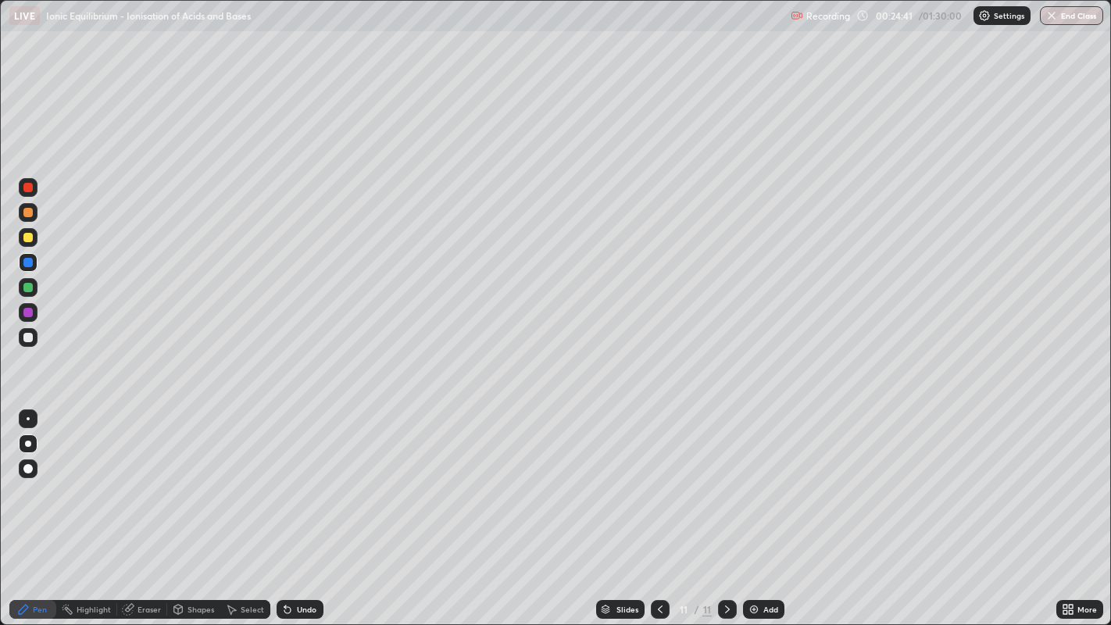
click at [302, 507] on div "Undo" at bounding box center [299, 609] width 47 height 19
click at [30, 337] on div at bounding box center [27, 337] width 9 height 9
click at [30, 312] on div at bounding box center [27, 312] width 9 height 9
click at [27, 338] on div at bounding box center [27, 337] width 9 height 9
click at [30, 237] on div at bounding box center [27, 237] width 9 height 9
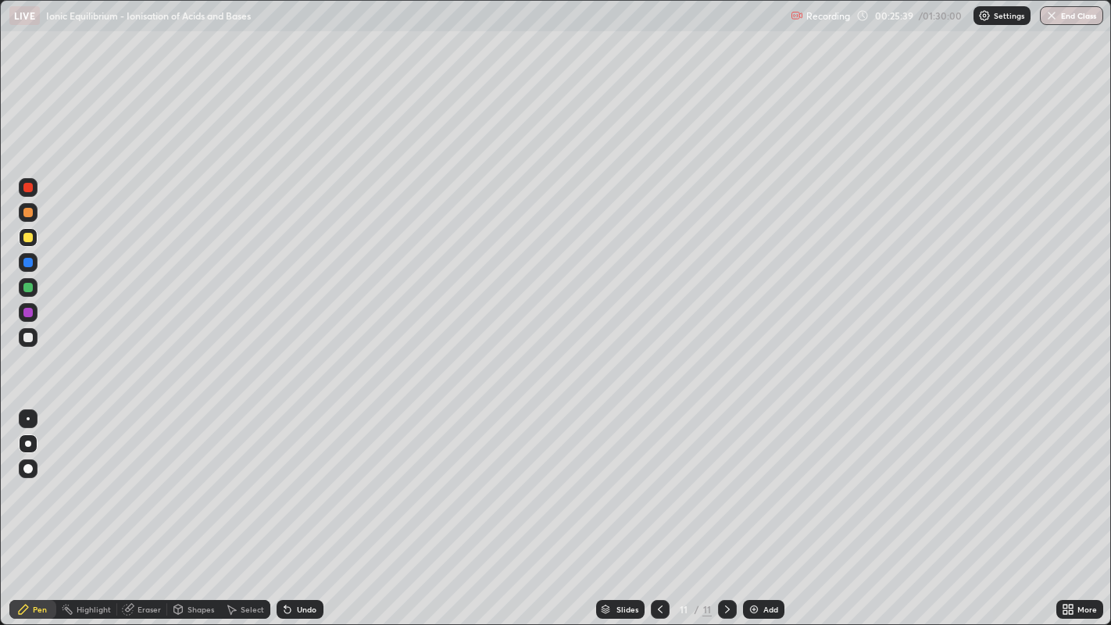
click at [31, 343] on div at bounding box center [28, 337] width 19 height 19
click at [31, 295] on div at bounding box center [28, 287] width 19 height 19
click at [30, 312] on div at bounding box center [27, 312] width 9 height 9
click at [28, 337] on div at bounding box center [27, 337] width 9 height 9
click at [32, 239] on div at bounding box center [27, 237] width 9 height 9
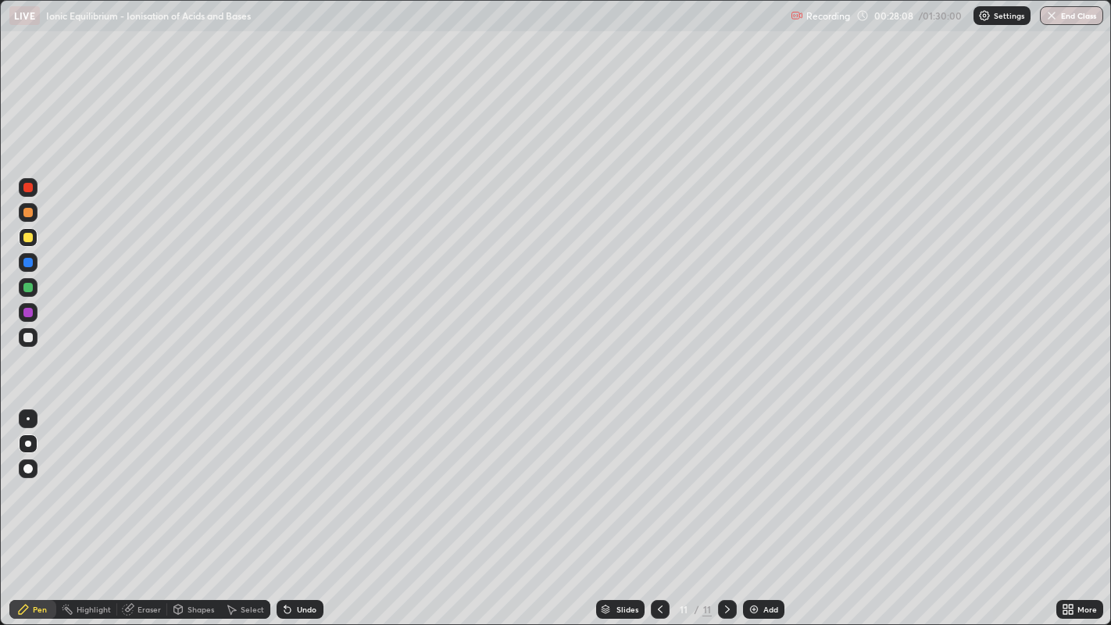
click at [28, 337] on div at bounding box center [27, 337] width 9 height 9
click at [751, 507] on img at bounding box center [753, 609] width 12 height 12
click at [27, 212] on div at bounding box center [27, 212] width 9 height 9
click at [27, 341] on div at bounding box center [27, 337] width 9 height 9
click at [657, 507] on icon at bounding box center [660, 609] width 12 height 12
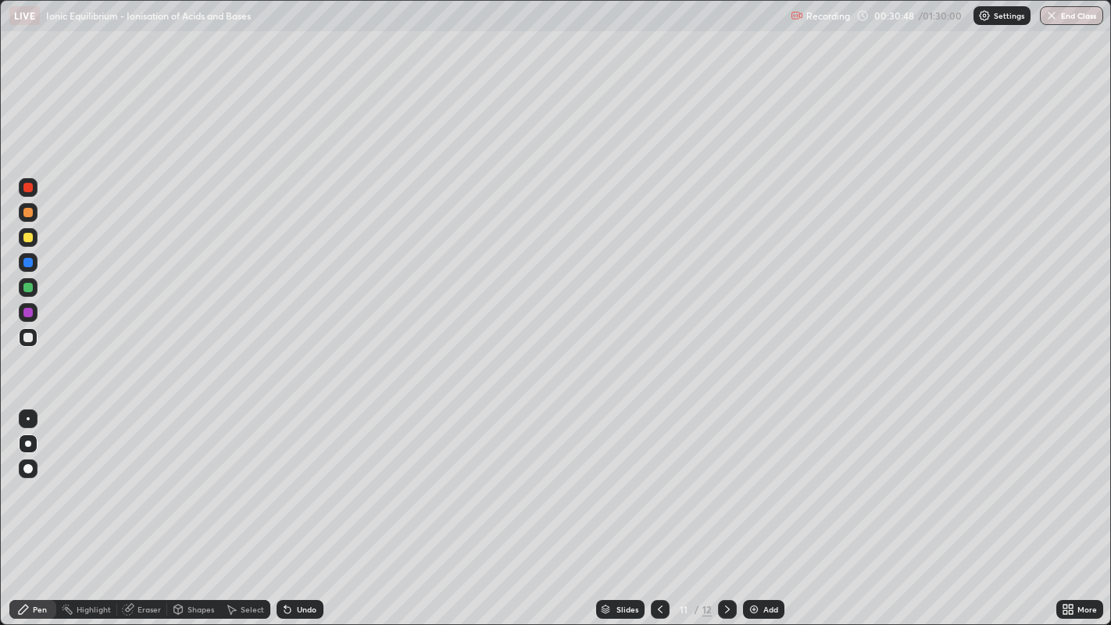
click at [726, 507] on icon at bounding box center [727, 609] width 5 height 8
click at [30, 212] on div at bounding box center [27, 212] width 9 height 9
click at [29, 287] on div at bounding box center [27, 287] width 9 height 9
click at [31, 334] on div at bounding box center [27, 337] width 9 height 9
click at [30, 288] on div at bounding box center [27, 287] width 9 height 9
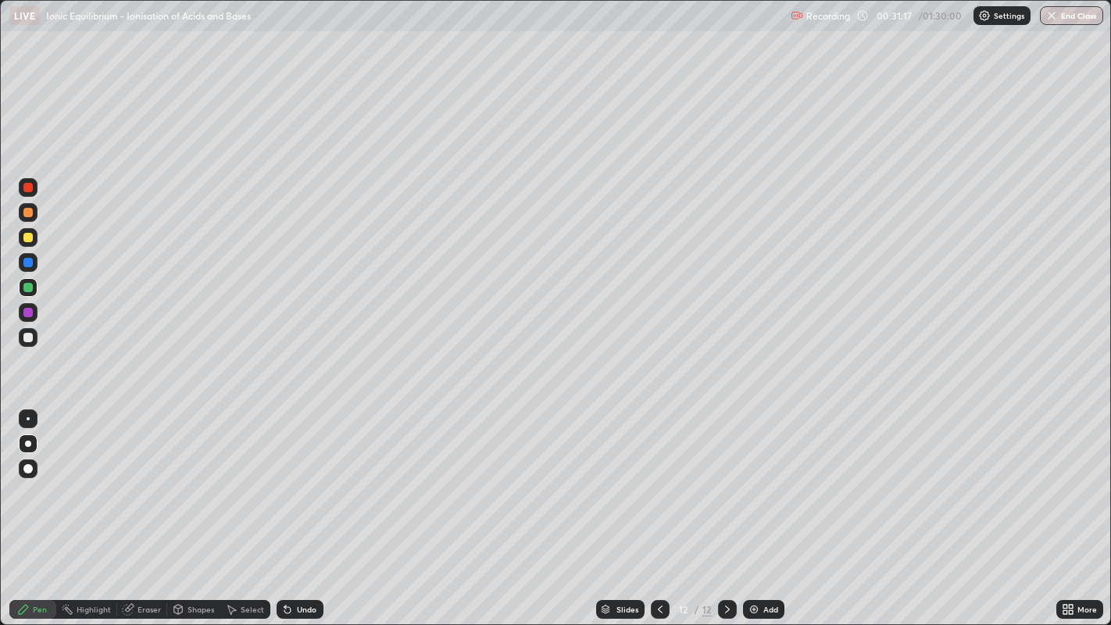
click at [31, 339] on div at bounding box center [27, 337] width 9 height 9
click at [30, 287] on div at bounding box center [27, 287] width 9 height 9
click at [30, 337] on div at bounding box center [27, 337] width 9 height 9
click at [27, 316] on div at bounding box center [27, 312] width 9 height 9
click at [27, 213] on div at bounding box center [27, 212] width 9 height 9
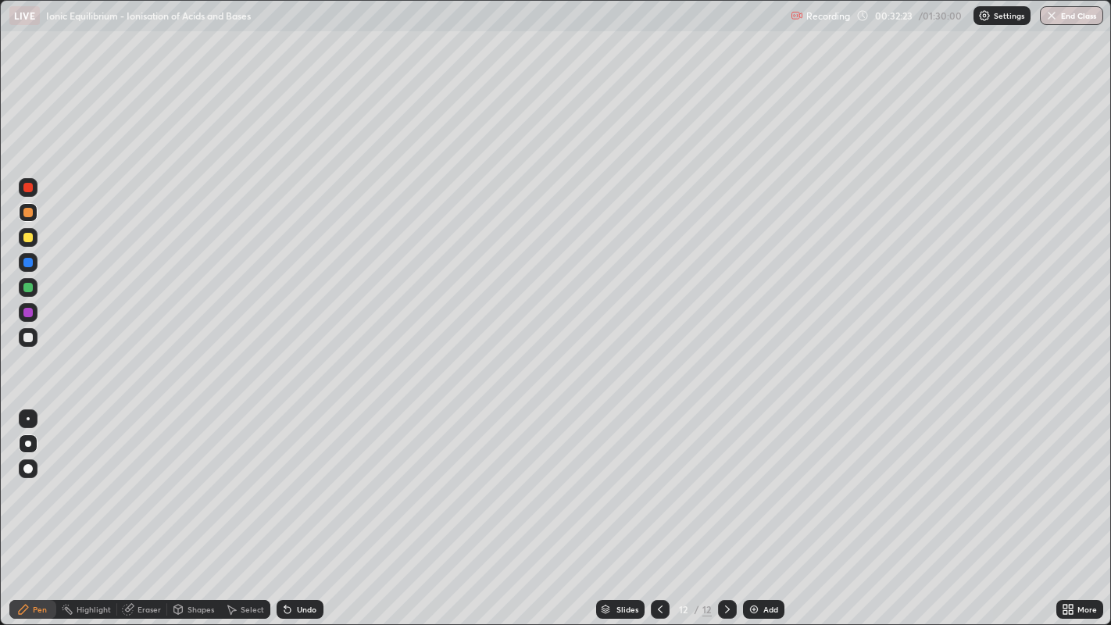
click at [27, 313] on div at bounding box center [27, 312] width 9 height 9
click at [27, 345] on div at bounding box center [28, 337] width 19 height 19
click at [27, 212] on div at bounding box center [27, 212] width 9 height 9
click at [29, 334] on div at bounding box center [27, 337] width 9 height 9
click at [28, 289] on div at bounding box center [27, 287] width 9 height 9
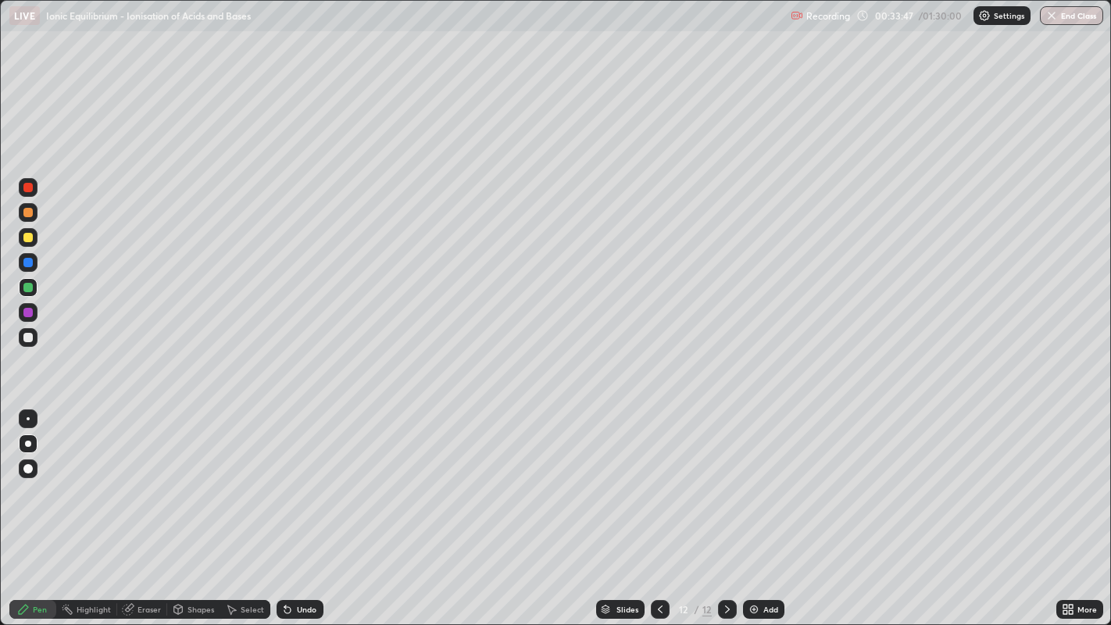
click at [195, 507] on div "Shapes" at bounding box center [200, 609] width 27 height 8
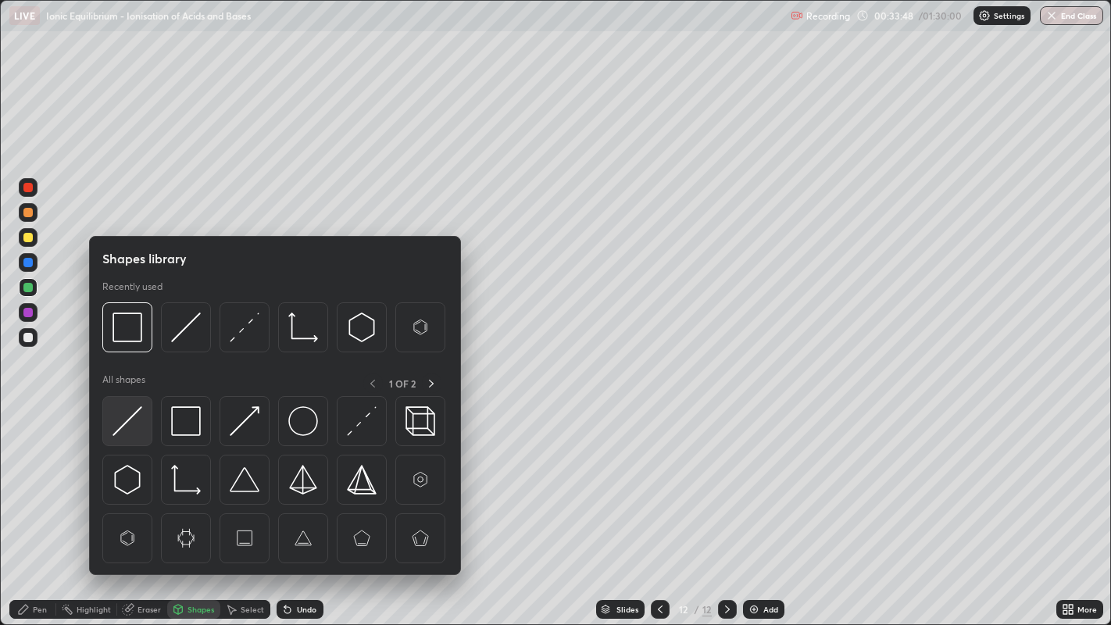
click at [119, 416] on img at bounding box center [127, 421] width 30 height 30
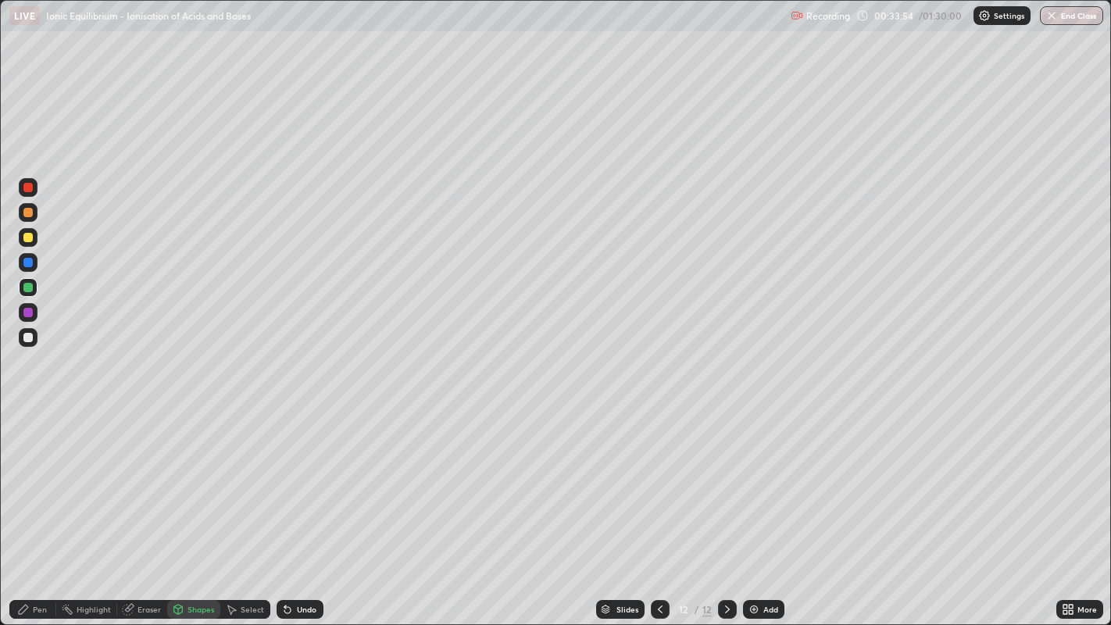
click at [44, 507] on div "Pen" at bounding box center [40, 609] width 14 height 8
click at [30, 235] on div at bounding box center [27, 237] width 9 height 9
click at [27, 212] on div at bounding box center [27, 212] width 9 height 9
click at [25, 261] on div at bounding box center [27, 262] width 9 height 9
click at [30, 335] on div at bounding box center [27, 337] width 9 height 9
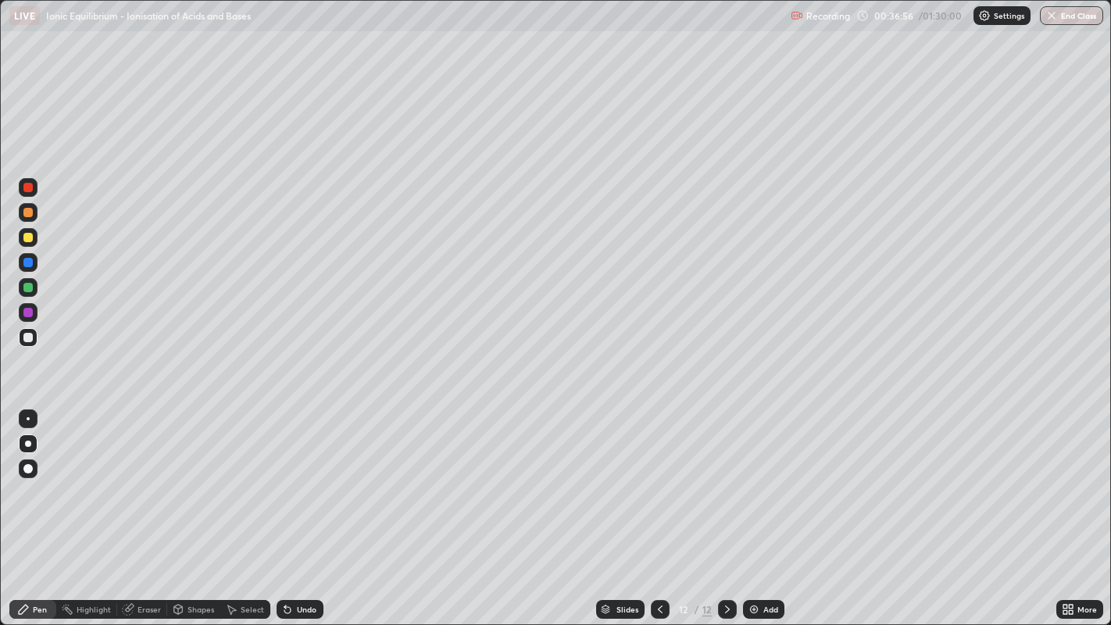
click at [652, 507] on div at bounding box center [660, 609] width 19 height 19
click at [722, 507] on icon at bounding box center [727, 609] width 12 height 12
click at [29, 262] on div at bounding box center [27, 262] width 9 height 9
click at [29, 341] on div at bounding box center [27, 337] width 9 height 9
click at [751, 507] on img at bounding box center [753, 609] width 12 height 12
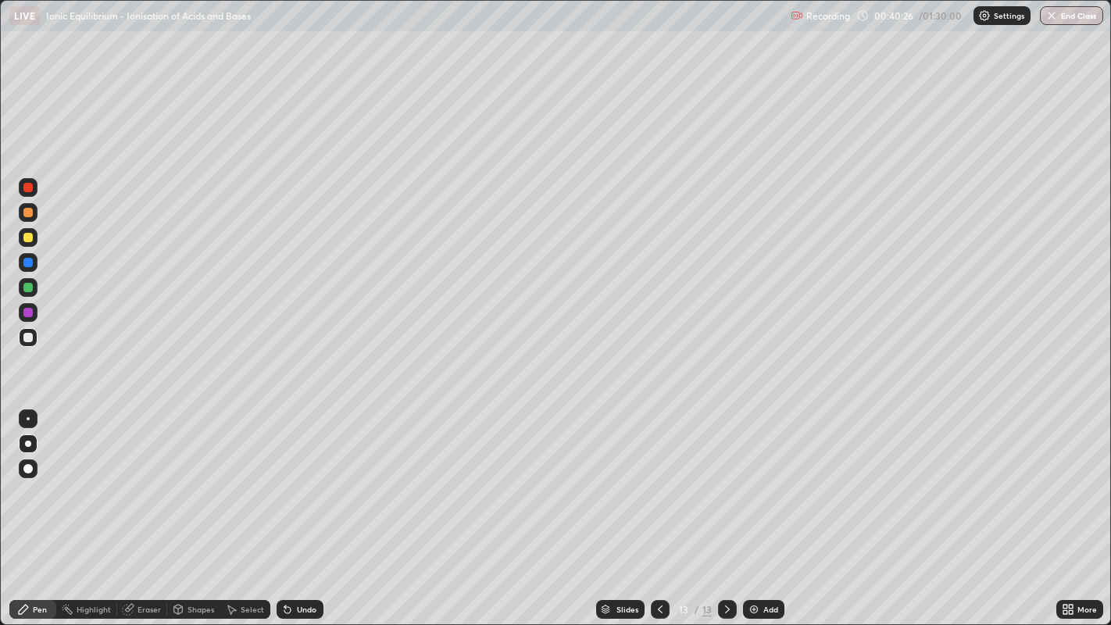
click at [29, 264] on div at bounding box center [27, 262] width 9 height 9
click at [30, 341] on div at bounding box center [27, 337] width 9 height 9
click at [25, 212] on div at bounding box center [27, 212] width 9 height 9
click at [35, 288] on div at bounding box center [28, 287] width 19 height 19
click at [27, 339] on div at bounding box center [27, 337] width 9 height 9
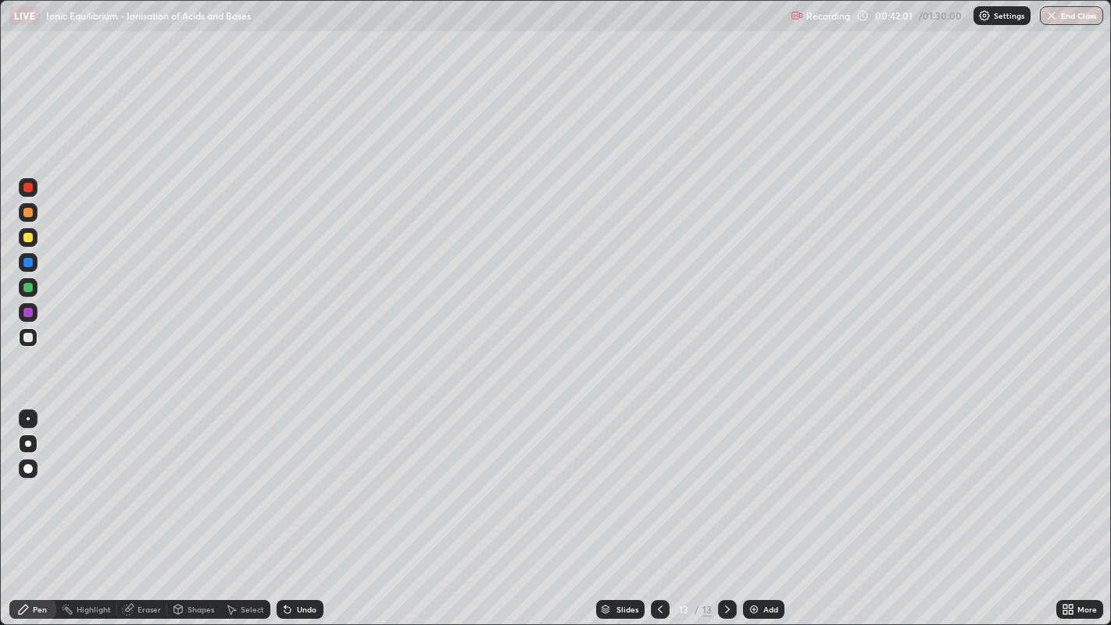
click at [308, 507] on div "Undo" at bounding box center [307, 609] width 20 height 8
click at [30, 289] on div at bounding box center [27, 287] width 9 height 9
click at [25, 237] on div at bounding box center [27, 237] width 9 height 9
click at [27, 338] on div at bounding box center [27, 337] width 9 height 9
click at [30, 212] on div at bounding box center [27, 212] width 9 height 9
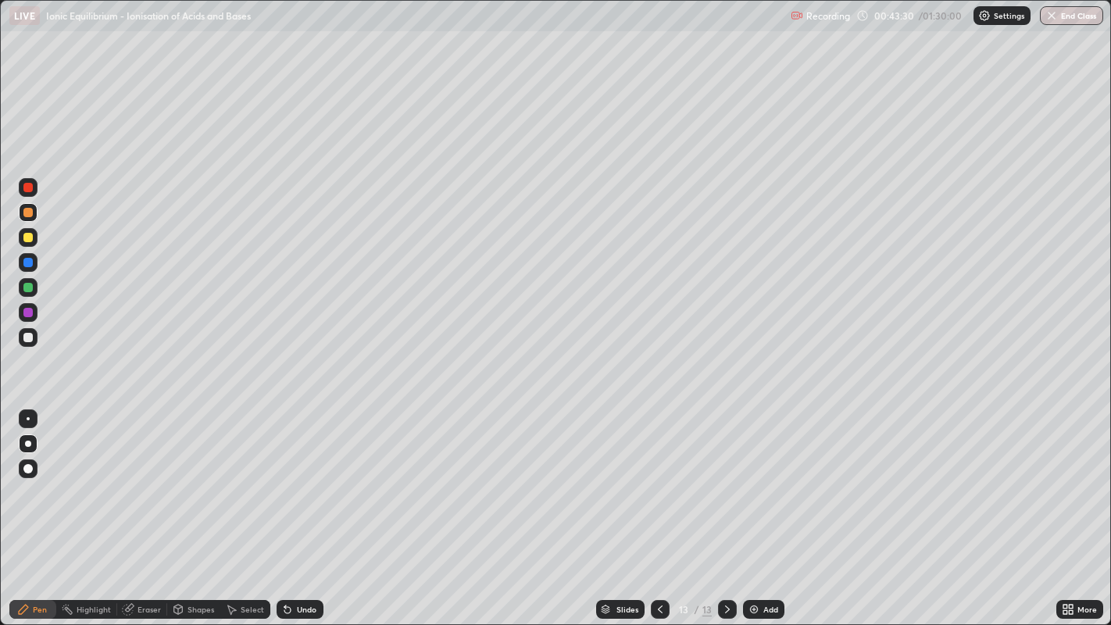
click at [178, 507] on icon at bounding box center [178, 610] width 0 height 5
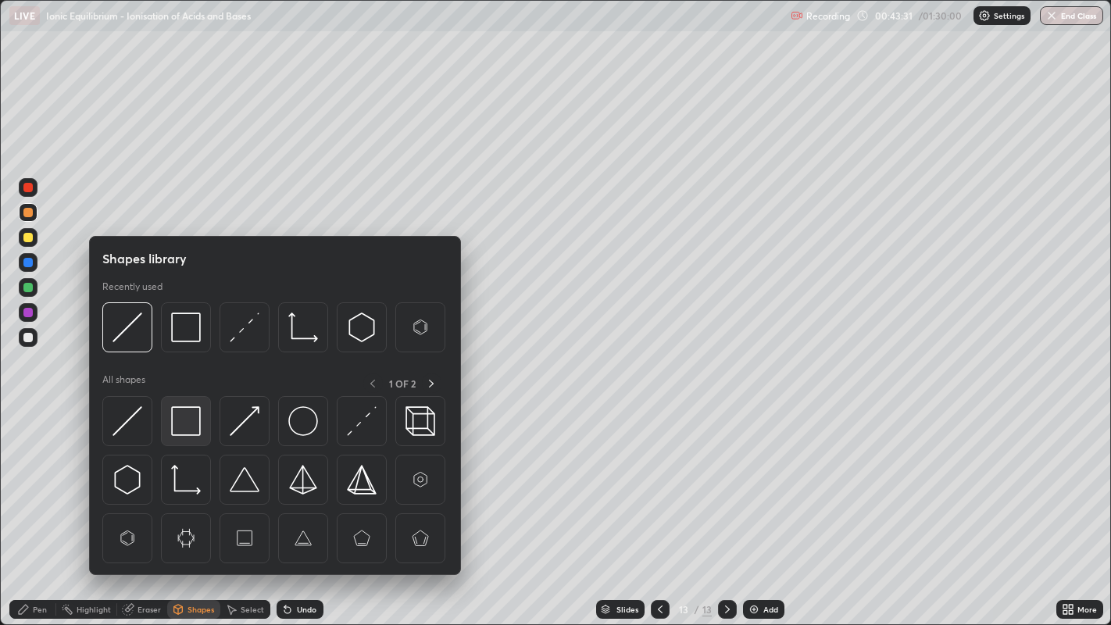
click at [173, 412] on img at bounding box center [186, 421] width 30 height 30
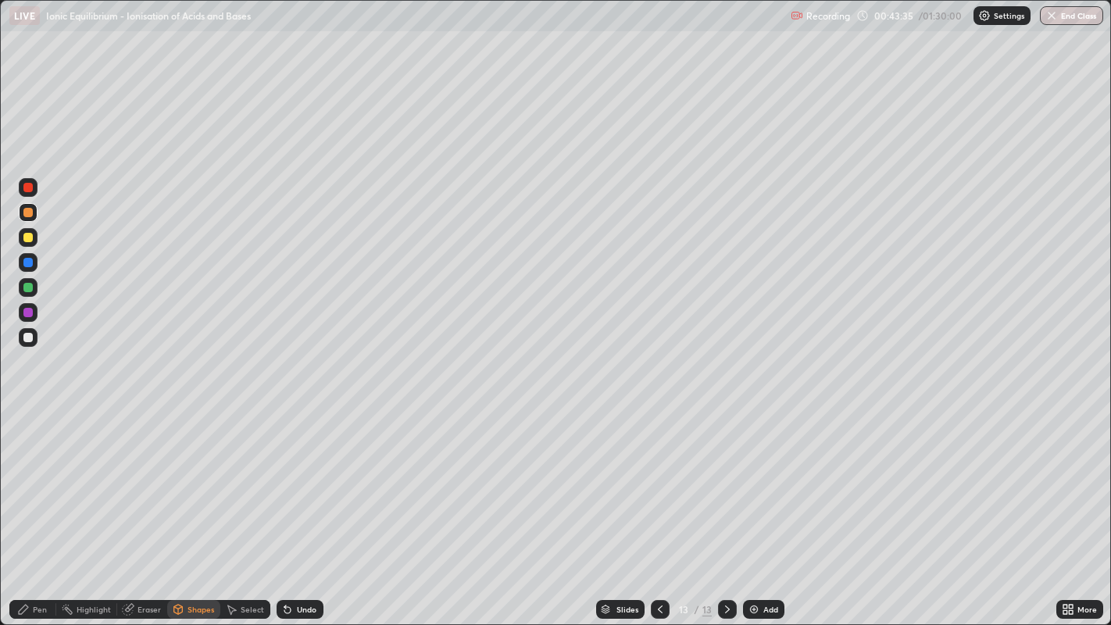
click at [41, 507] on div "Pen" at bounding box center [40, 609] width 14 height 8
click at [30, 341] on div at bounding box center [27, 337] width 9 height 9
click at [32, 265] on div at bounding box center [28, 262] width 19 height 19
click at [28, 344] on div at bounding box center [28, 337] width 19 height 19
click at [29, 337] on div at bounding box center [27, 337] width 9 height 9
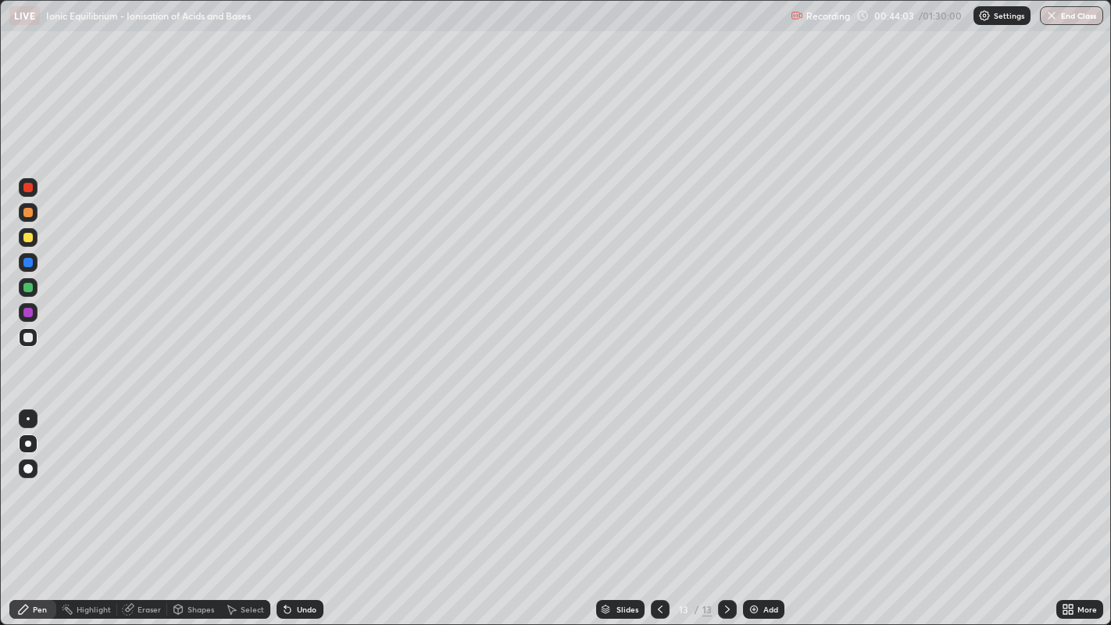
click at [311, 507] on div "Undo" at bounding box center [307, 609] width 20 height 8
click at [310, 507] on div "Undo" at bounding box center [307, 609] width 20 height 8
click at [29, 212] on div at bounding box center [27, 212] width 9 height 9
click at [191, 507] on div "Shapes" at bounding box center [200, 609] width 27 height 8
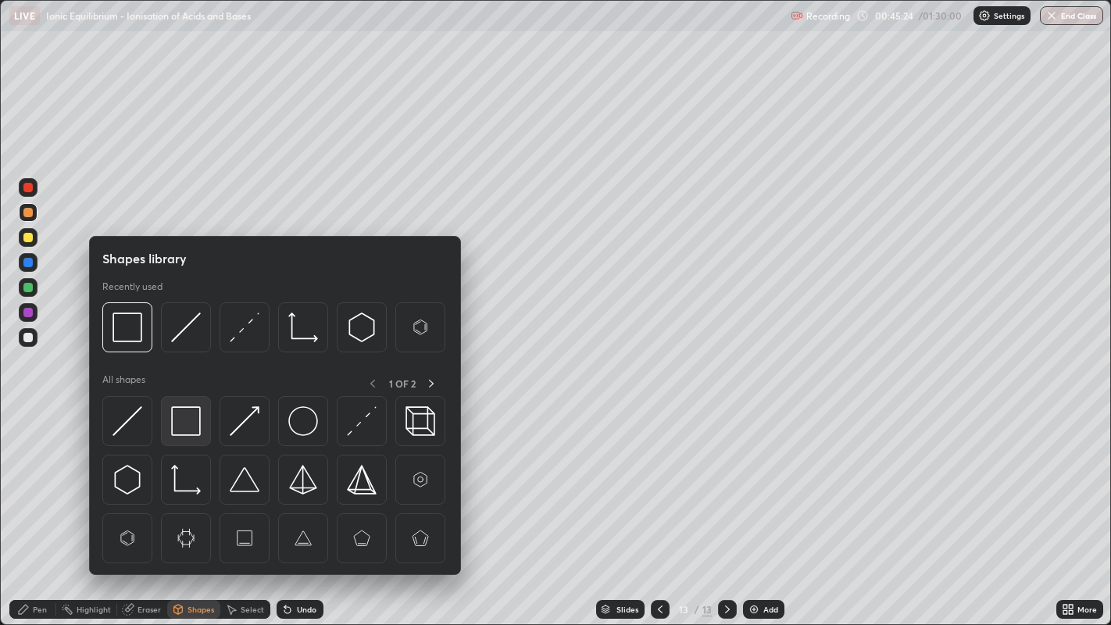
click at [167, 423] on div at bounding box center [186, 421] width 50 height 50
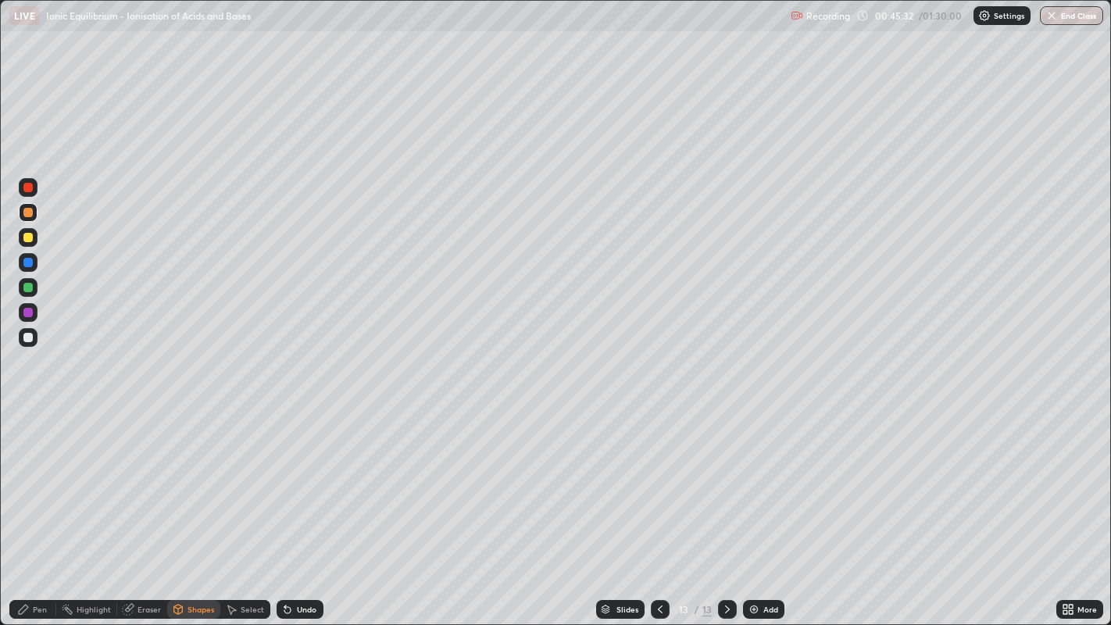
click at [34, 507] on div "Pen" at bounding box center [40, 609] width 14 height 8
click at [27, 341] on div at bounding box center [27, 337] width 9 height 9
click at [751, 507] on img at bounding box center [753, 609] width 12 height 12
click at [658, 507] on icon at bounding box center [660, 609] width 12 height 12
click at [725, 507] on icon at bounding box center [727, 609] width 12 height 12
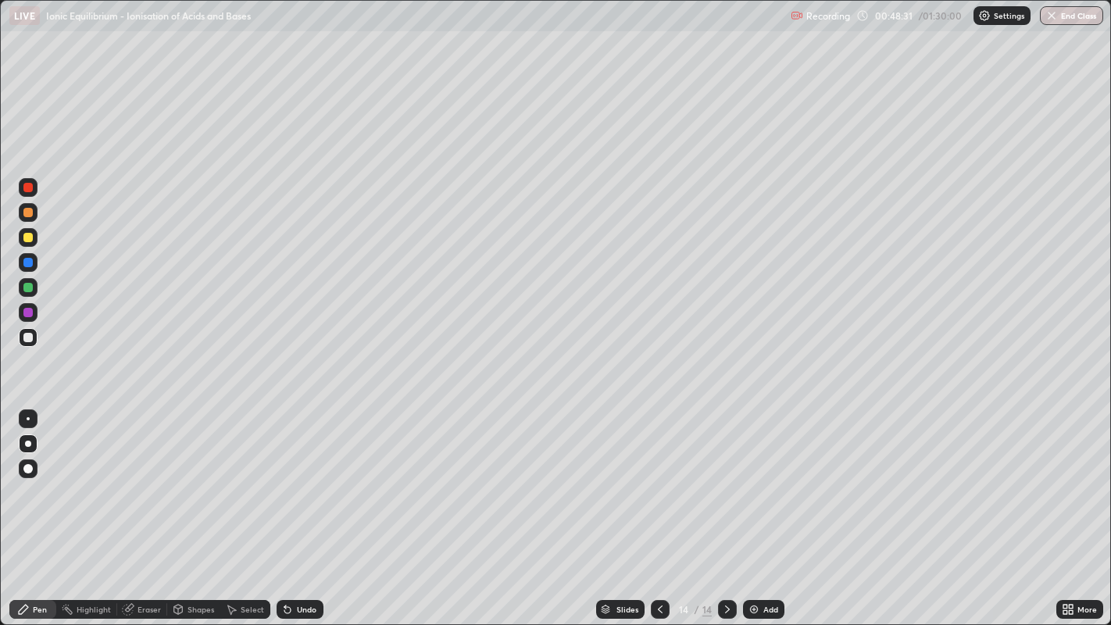
click at [235, 507] on icon at bounding box center [231, 609] width 12 height 12
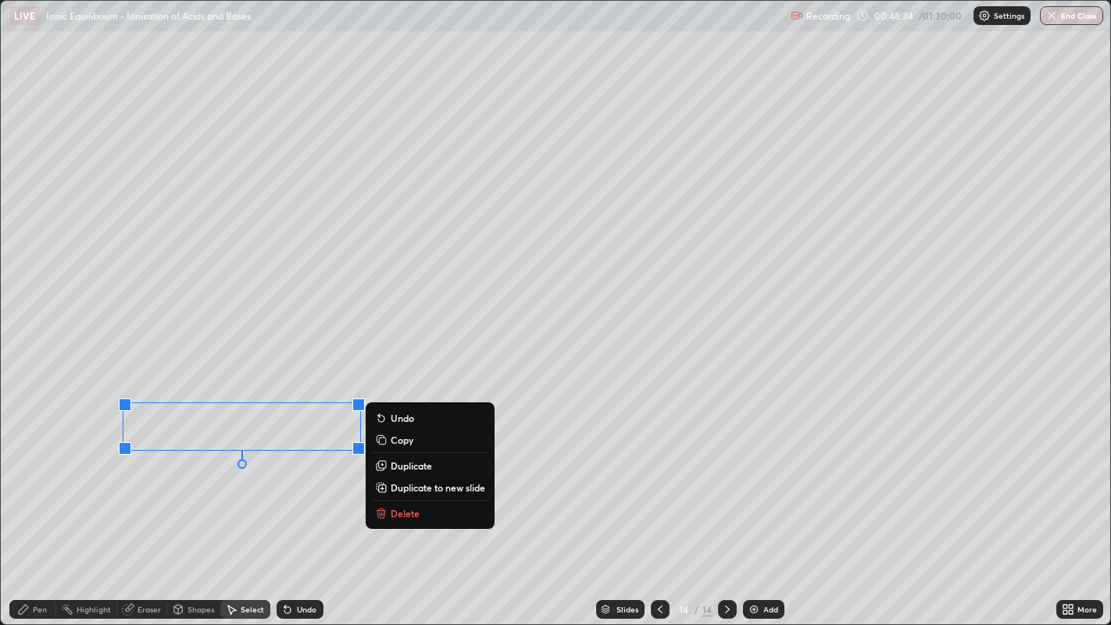
click at [24, 507] on icon at bounding box center [23, 609] width 12 height 12
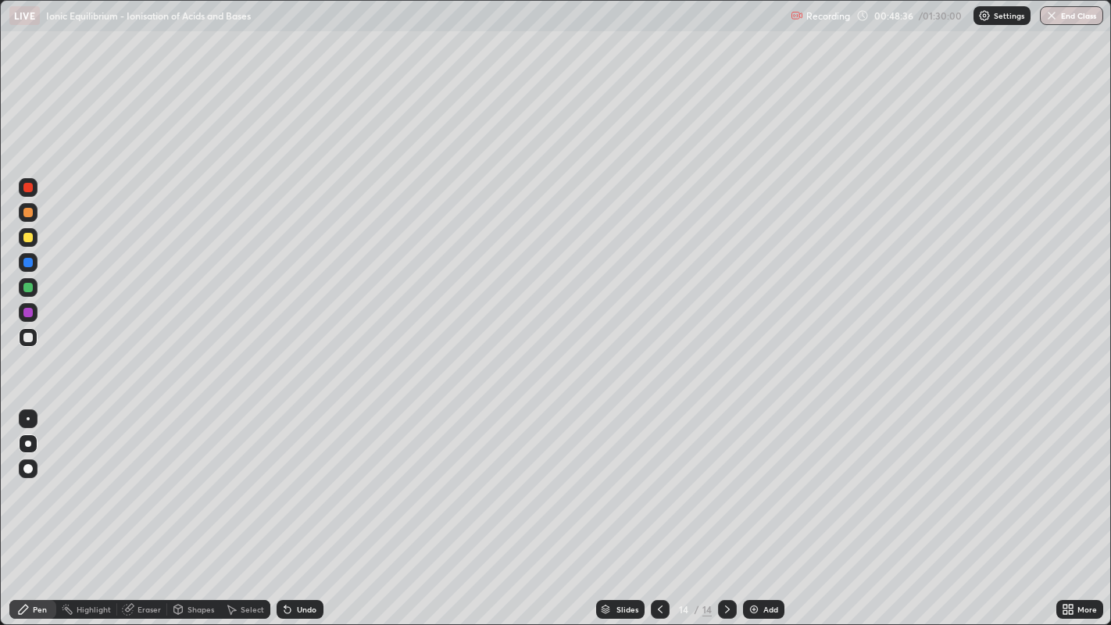
click at [191, 507] on div "Shapes" at bounding box center [200, 609] width 27 height 8
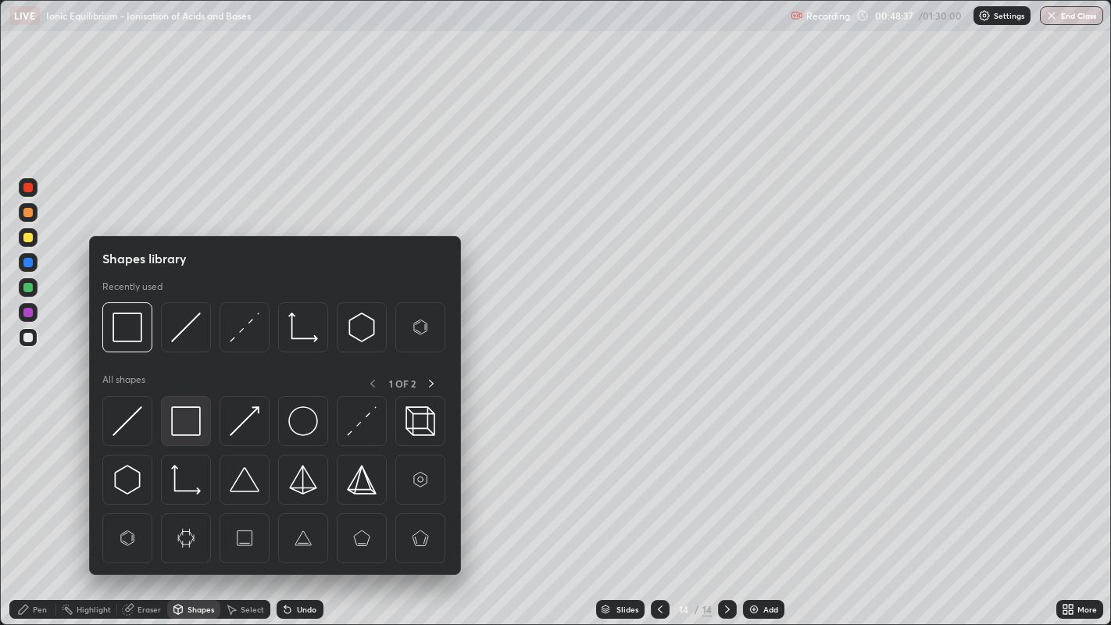
click at [179, 419] on img at bounding box center [186, 421] width 30 height 30
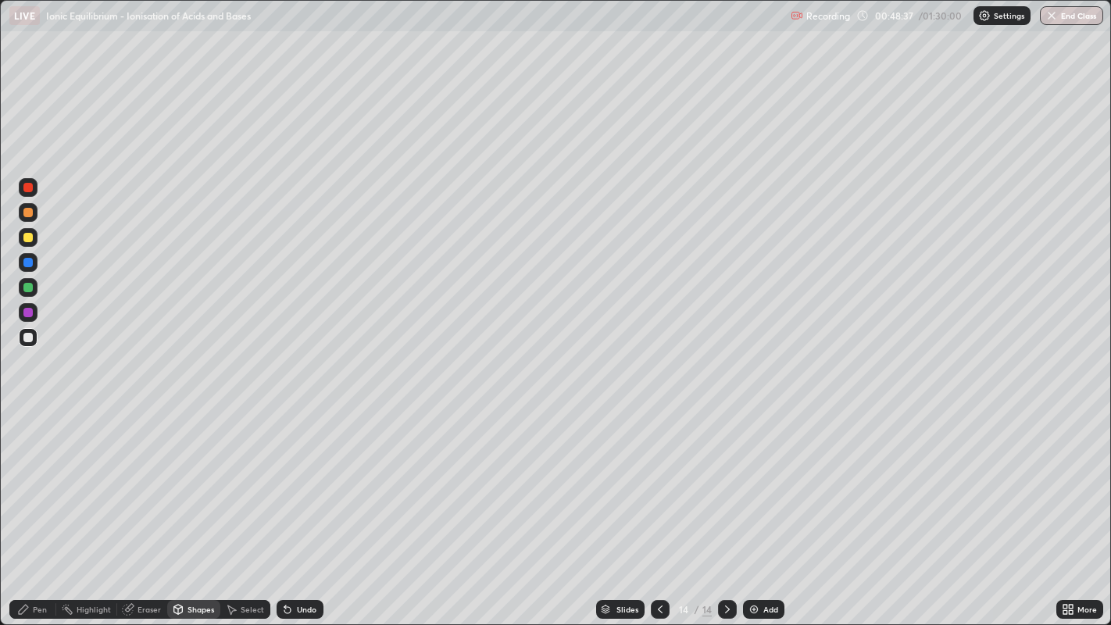
click at [25, 316] on div at bounding box center [27, 312] width 9 height 9
click at [42, 507] on div "Pen" at bounding box center [40, 609] width 14 height 8
click at [25, 345] on div at bounding box center [28, 337] width 19 height 19
click at [658, 507] on icon at bounding box center [660, 609] width 12 height 12
click at [725, 507] on icon at bounding box center [727, 609] width 5 height 8
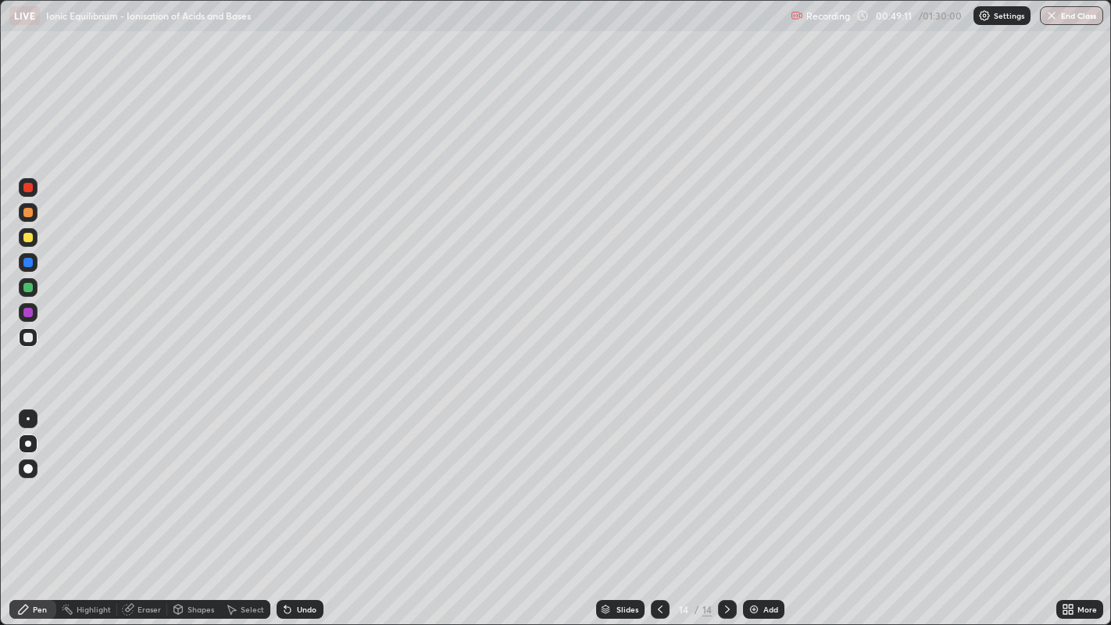
click at [37, 220] on div at bounding box center [28, 212] width 19 height 25
click at [27, 289] on div at bounding box center [27, 287] width 9 height 9
click at [35, 338] on div at bounding box center [28, 337] width 19 height 19
click at [27, 241] on div at bounding box center [27, 237] width 9 height 9
click at [30, 342] on div at bounding box center [28, 337] width 19 height 19
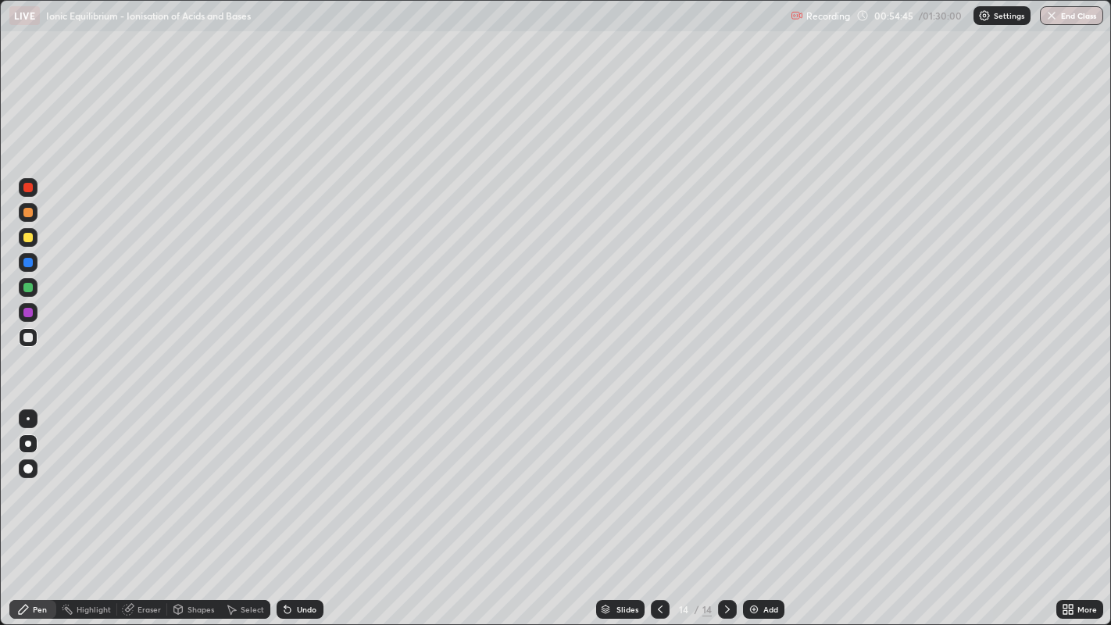
click at [751, 507] on img at bounding box center [753, 609] width 12 height 12
click at [305, 507] on div "Undo" at bounding box center [307, 609] width 20 height 8
click at [27, 312] on div at bounding box center [27, 312] width 9 height 9
click at [202, 507] on div "Shapes" at bounding box center [200, 609] width 27 height 8
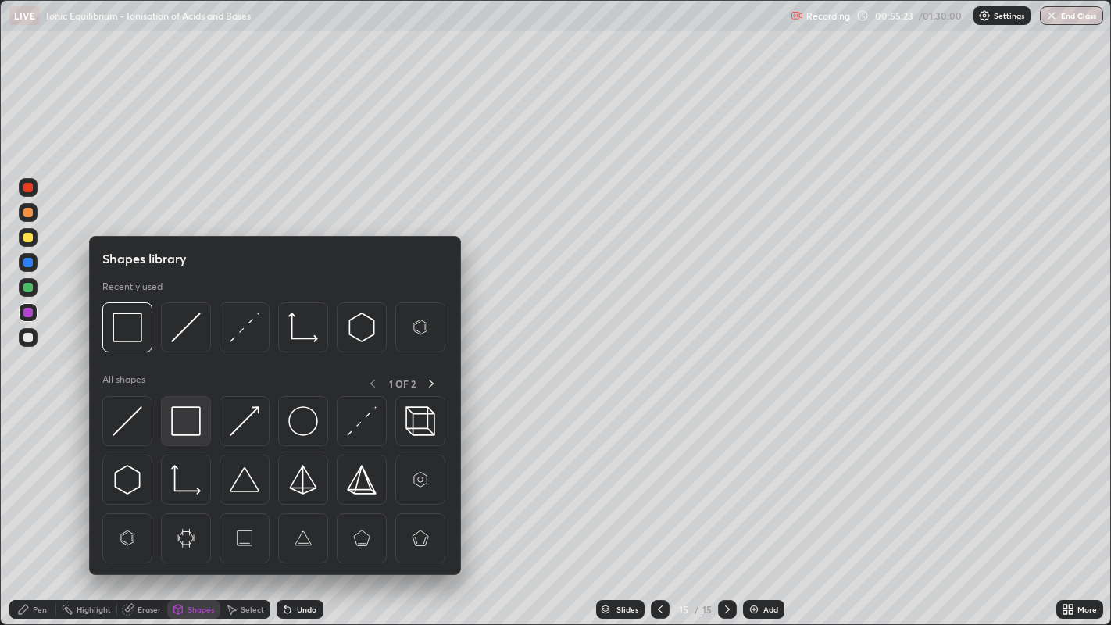
click at [183, 416] on img at bounding box center [186, 421] width 30 height 30
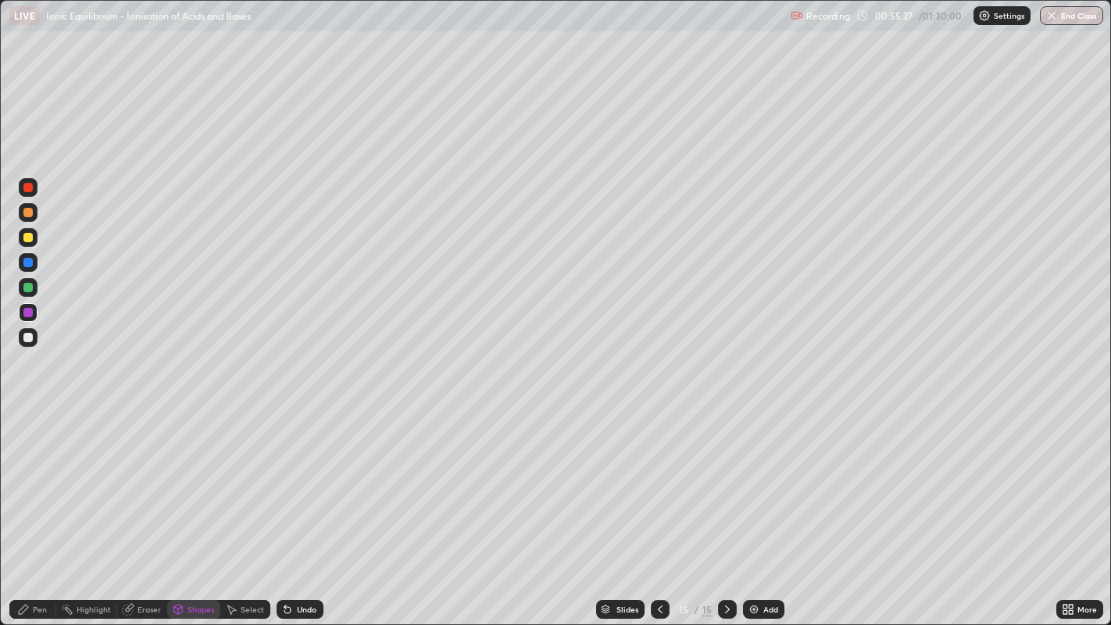
click at [241, 507] on div "Select" at bounding box center [245, 609] width 50 height 19
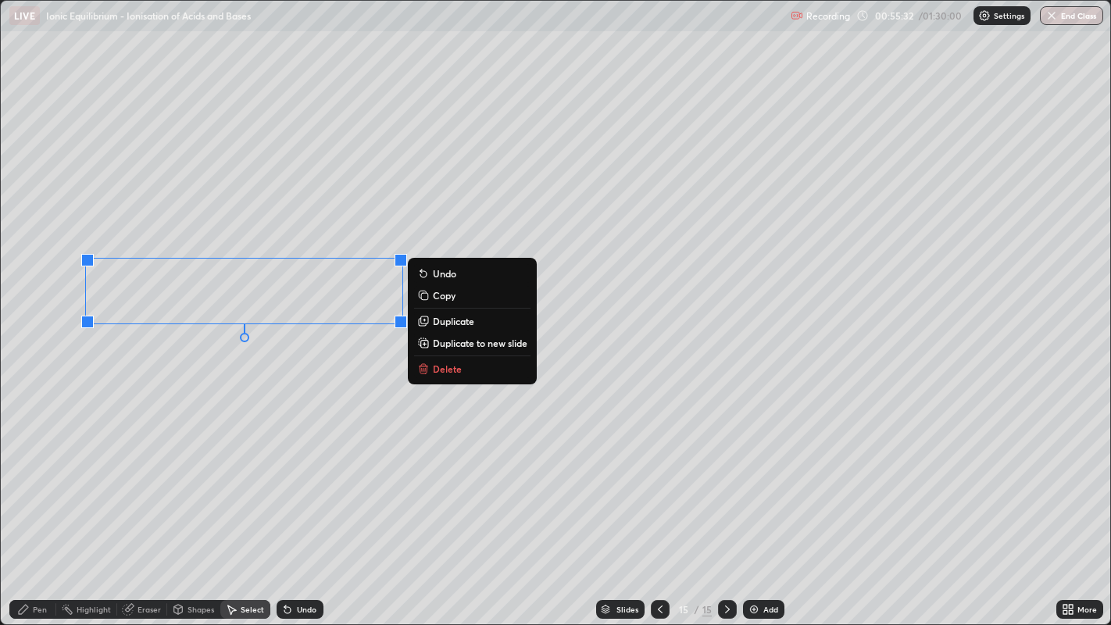
click at [41, 507] on div "Pen" at bounding box center [40, 609] width 14 height 8
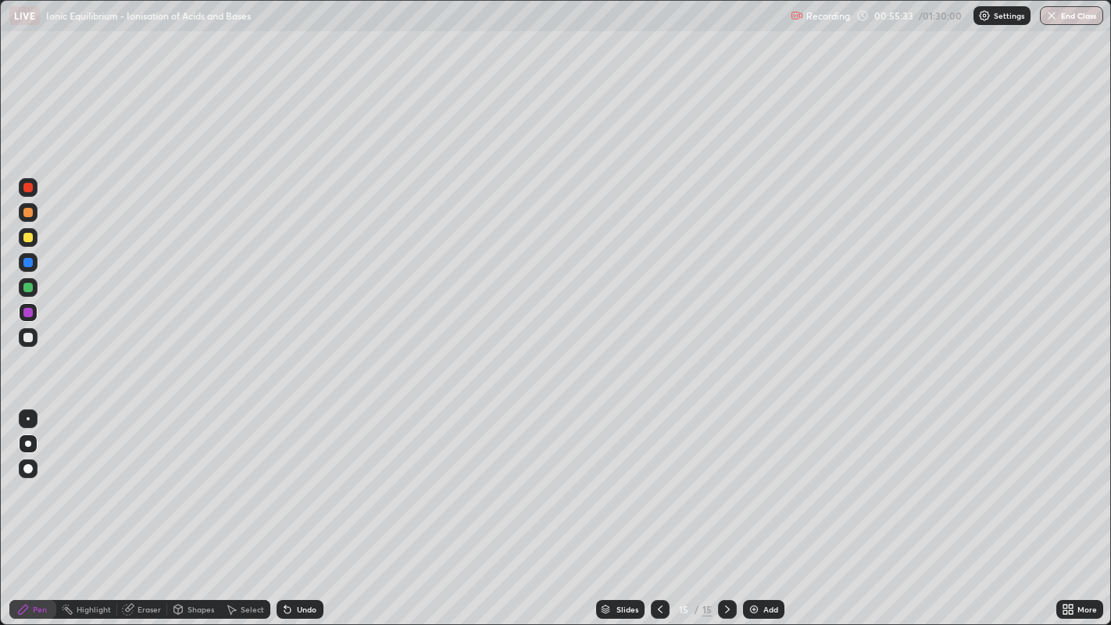
click at [30, 341] on div at bounding box center [27, 337] width 9 height 9
click at [27, 188] on div at bounding box center [27, 187] width 9 height 9
click at [26, 212] on div at bounding box center [27, 212] width 9 height 9
click at [303, 507] on div "Undo" at bounding box center [307, 609] width 20 height 8
click at [306, 507] on div "Undo" at bounding box center [307, 609] width 20 height 8
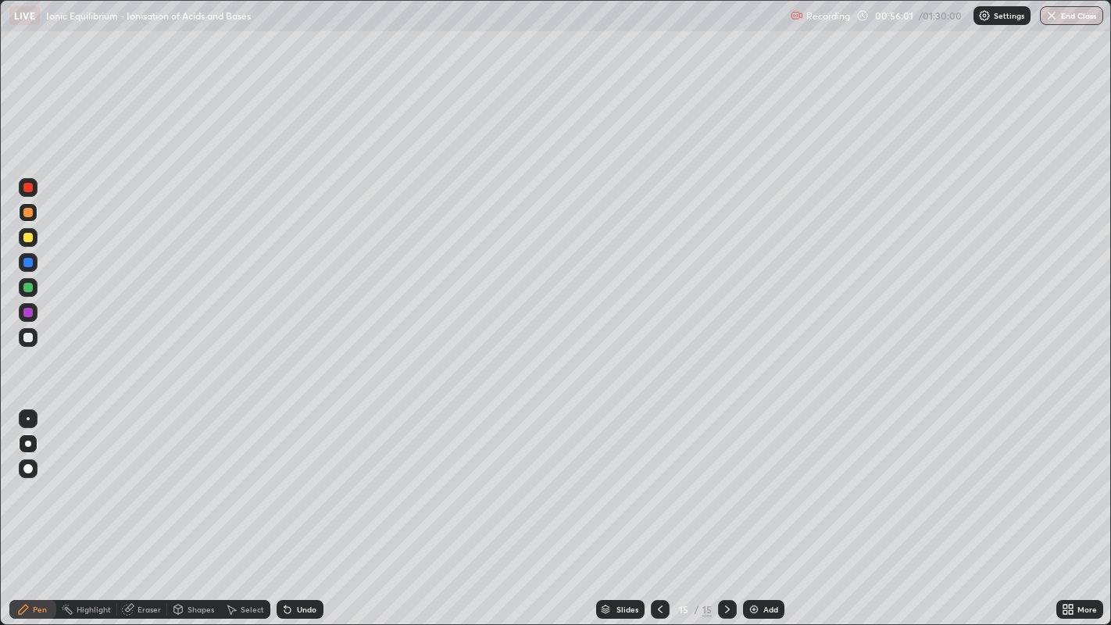
click at [1069, 507] on icon at bounding box center [1071, 612] width 4 height 4
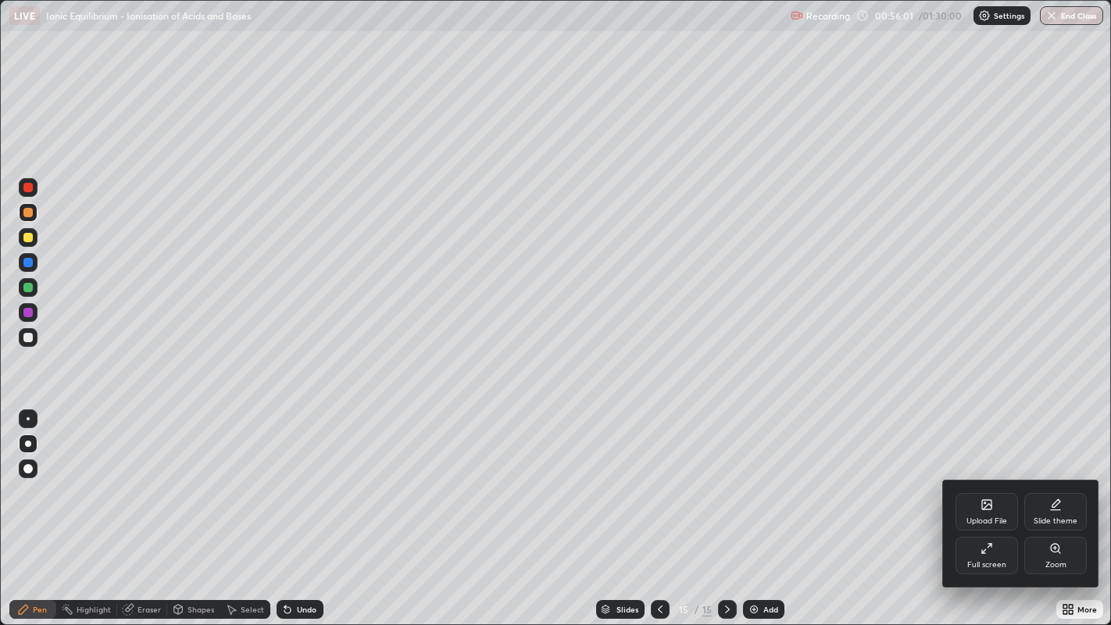
click at [986, 507] on icon at bounding box center [986, 548] width 12 height 12
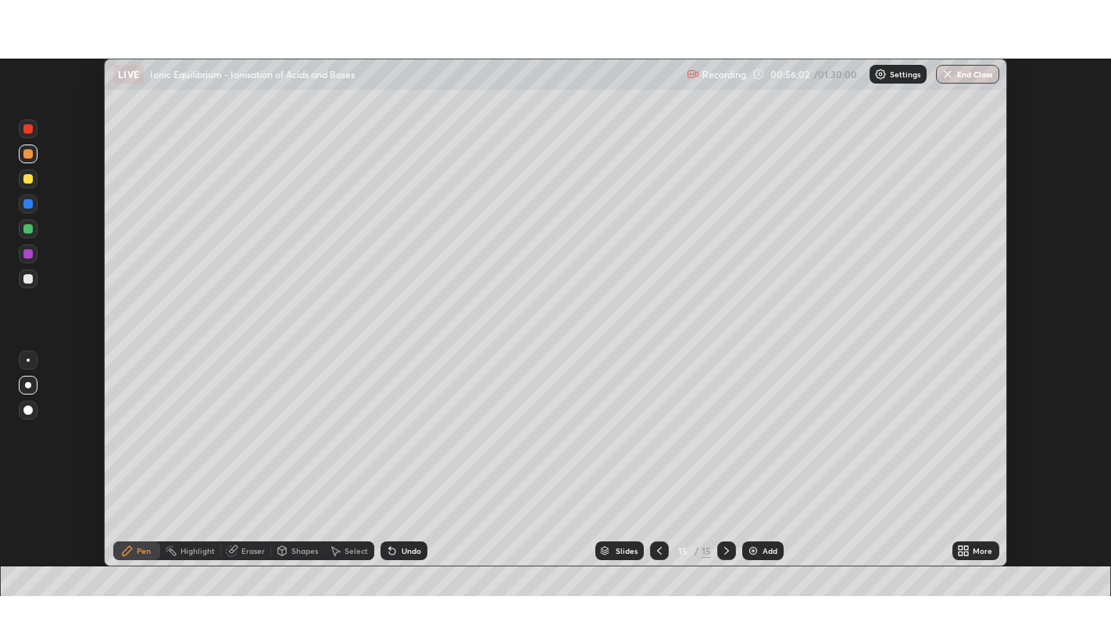
scroll to position [77599, 76995]
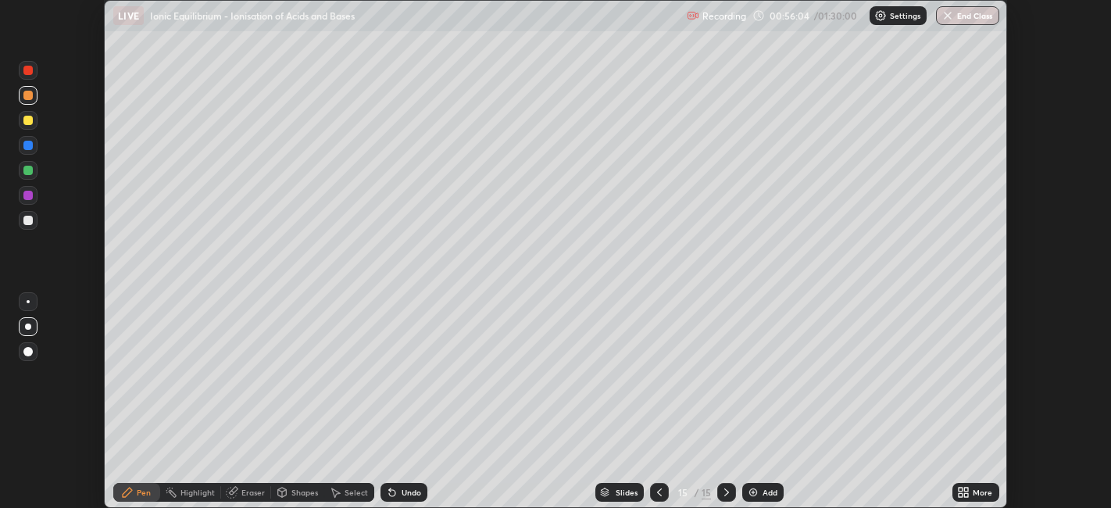
click at [961, 494] on icon at bounding box center [960, 495] width 4 height 4
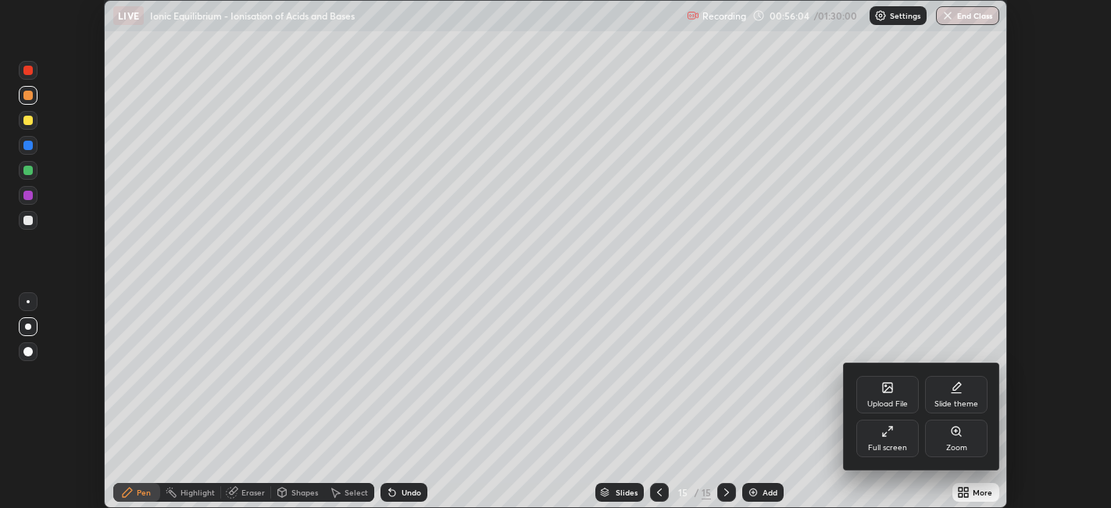
click at [878, 444] on div "Full screen" at bounding box center [887, 448] width 39 height 8
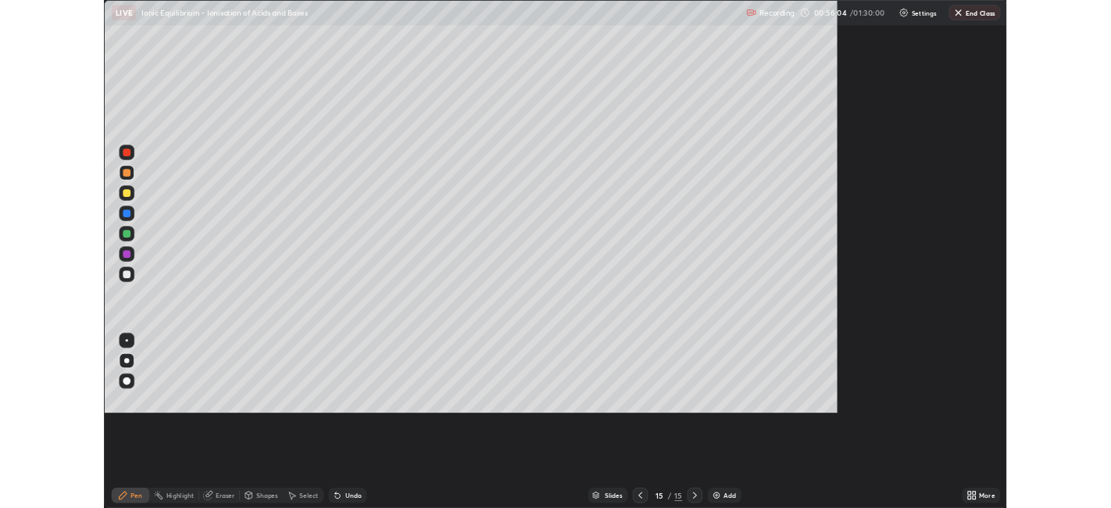
scroll to position [625, 1111]
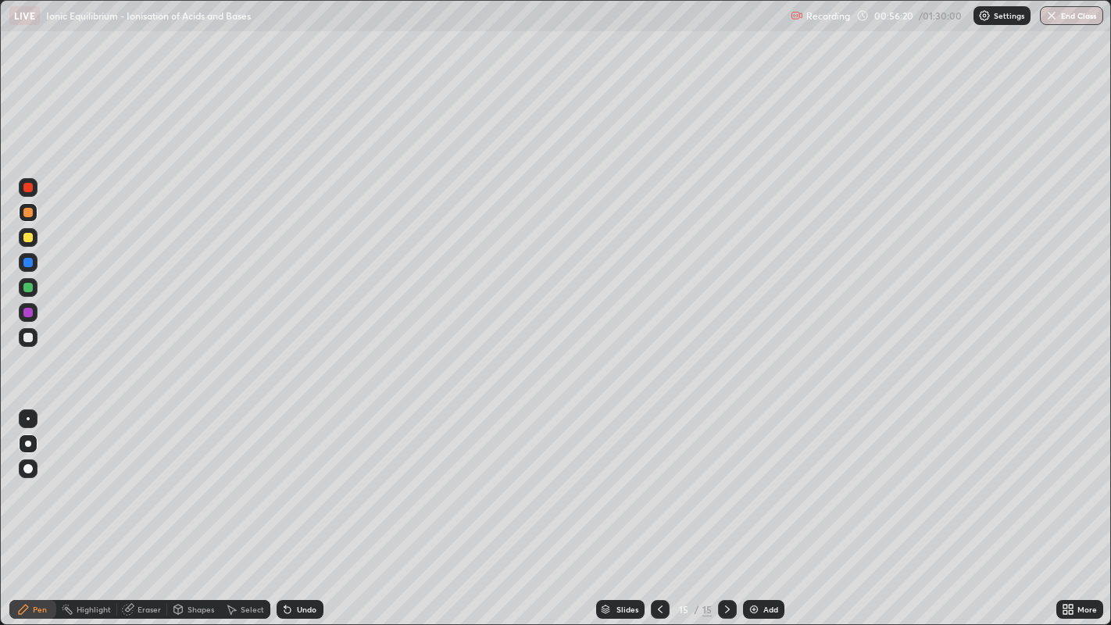
click at [31, 261] on div at bounding box center [27, 262] width 9 height 9
click at [35, 337] on div at bounding box center [28, 337] width 19 height 19
click at [23, 208] on div at bounding box center [28, 212] width 19 height 19
click at [26, 339] on div at bounding box center [27, 337] width 9 height 9
click at [29, 212] on div at bounding box center [27, 212] width 9 height 9
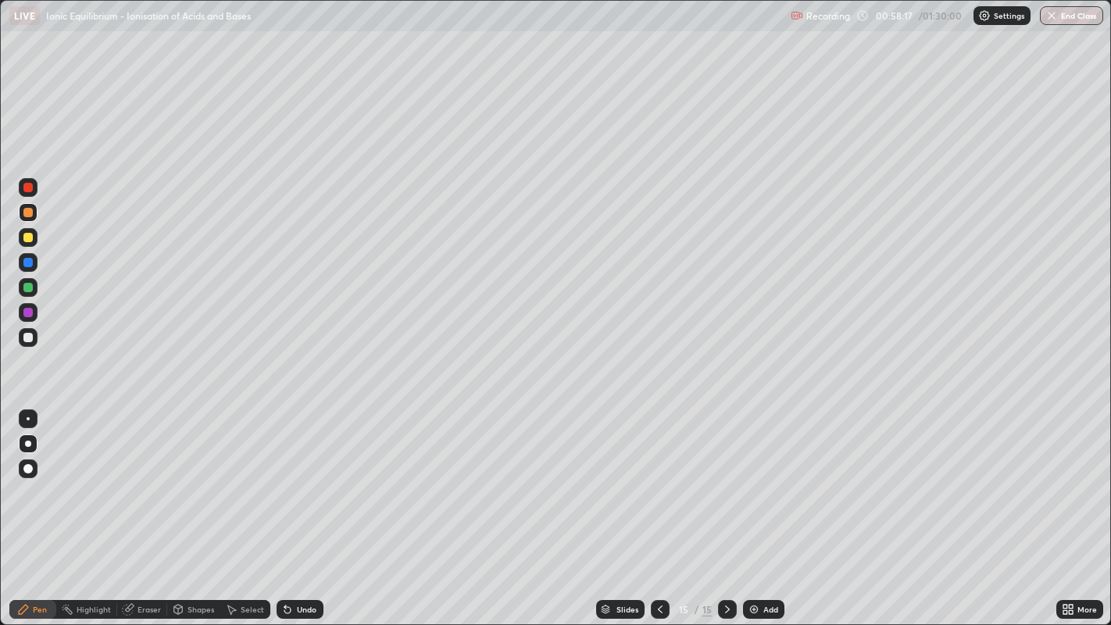
click at [29, 334] on div at bounding box center [27, 337] width 9 height 9
click at [301, 507] on div "Undo" at bounding box center [307, 609] width 20 height 8
click at [32, 313] on div at bounding box center [27, 312] width 9 height 9
click at [35, 337] on div at bounding box center [28, 337] width 19 height 19
click at [304, 507] on div "Undo" at bounding box center [307, 609] width 20 height 8
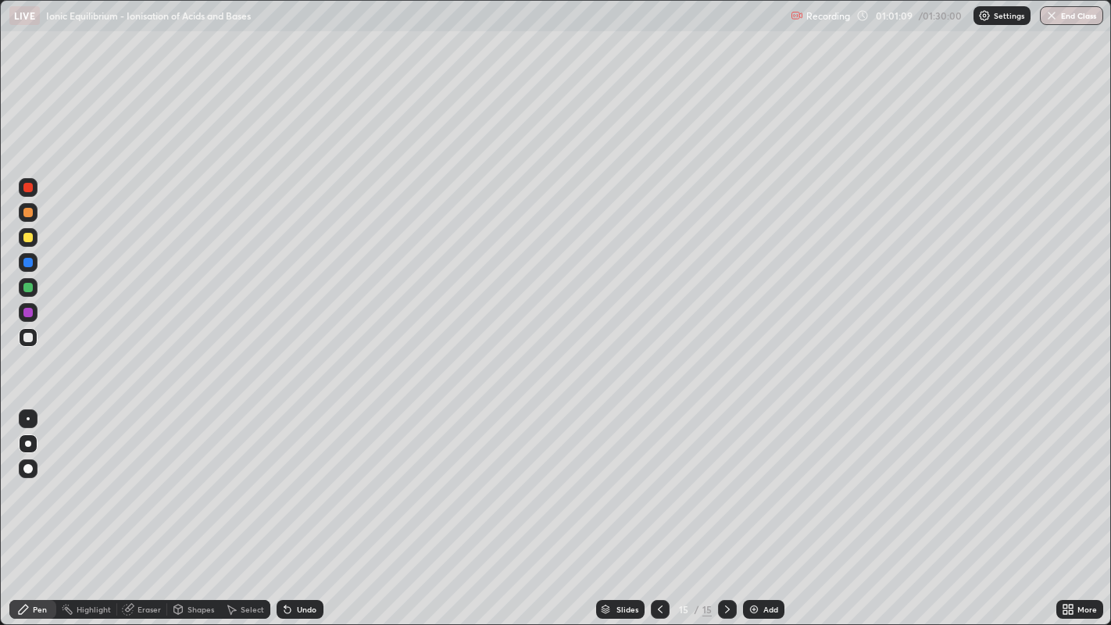
click at [751, 507] on img at bounding box center [753, 609] width 12 height 12
click at [28, 210] on div at bounding box center [27, 212] width 9 height 9
click at [29, 339] on div at bounding box center [27, 337] width 9 height 9
click at [31, 237] on div at bounding box center [27, 237] width 9 height 9
click at [27, 290] on div at bounding box center [27, 287] width 9 height 9
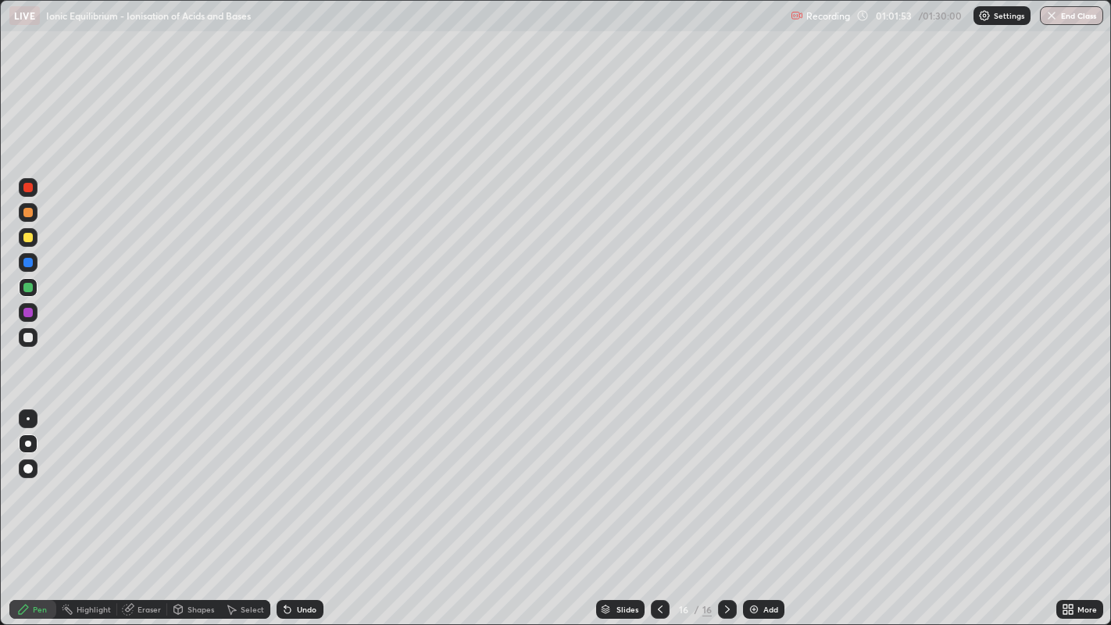
click at [29, 335] on div at bounding box center [27, 337] width 9 height 9
click at [30, 310] on div at bounding box center [27, 312] width 9 height 9
click at [30, 334] on div at bounding box center [27, 337] width 9 height 9
click at [27, 314] on div at bounding box center [27, 312] width 9 height 9
click at [28, 337] on div at bounding box center [27, 337] width 9 height 9
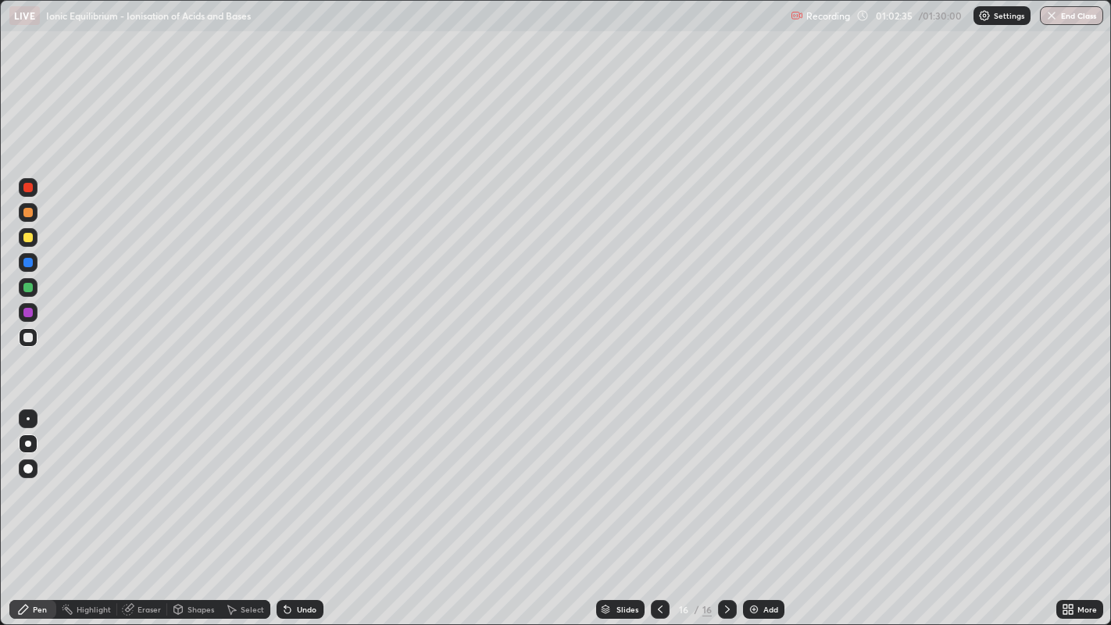
click at [27, 311] on div at bounding box center [27, 312] width 9 height 9
click at [27, 340] on div at bounding box center [27, 337] width 9 height 9
click at [29, 315] on div at bounding box center [27, 312] width 9 height 9
click at [30, 340] on div at bounding box center [27, 337] width 9 height 9
click at [31, 213] on div at bounding box center [27, 212] width 9 height 9
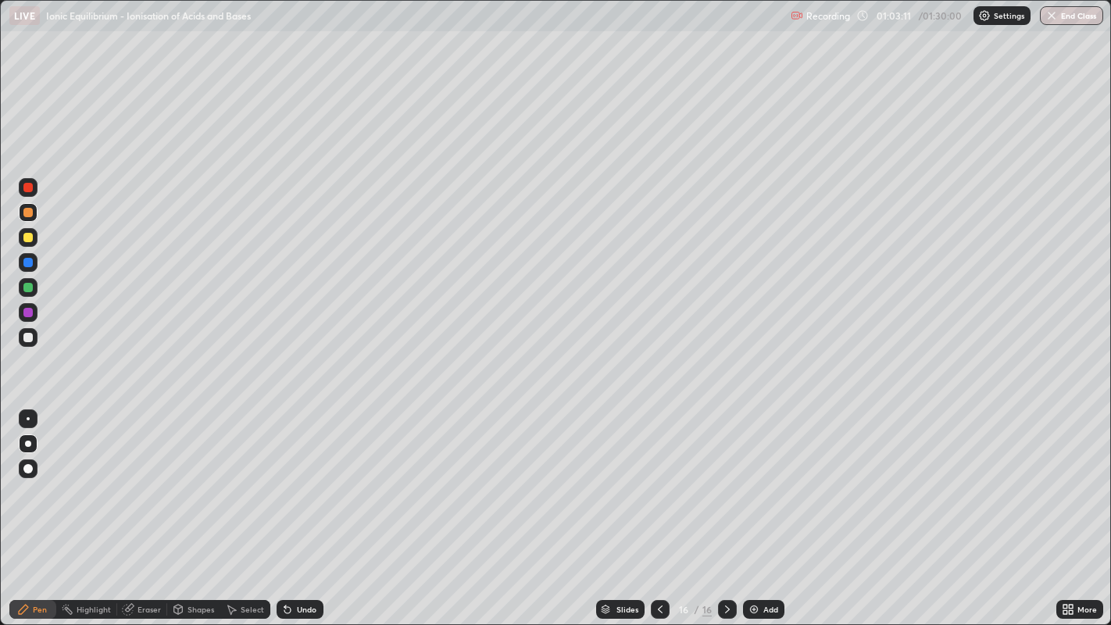
click at [27, 338] on div at bounding box center [27, 337] width 9 height 9
click at [658, 507] on icon at bounding box center [660, 609] width 5 height 8
click at [657, 507] on icon at bounding box center [660, 609] width 12 height 12
click at [659, 507] on icon at bounding box center [660, 609] width 12 height 12
click at [660, 507] on icon at bounding box center [660, 609] width 12 height 12
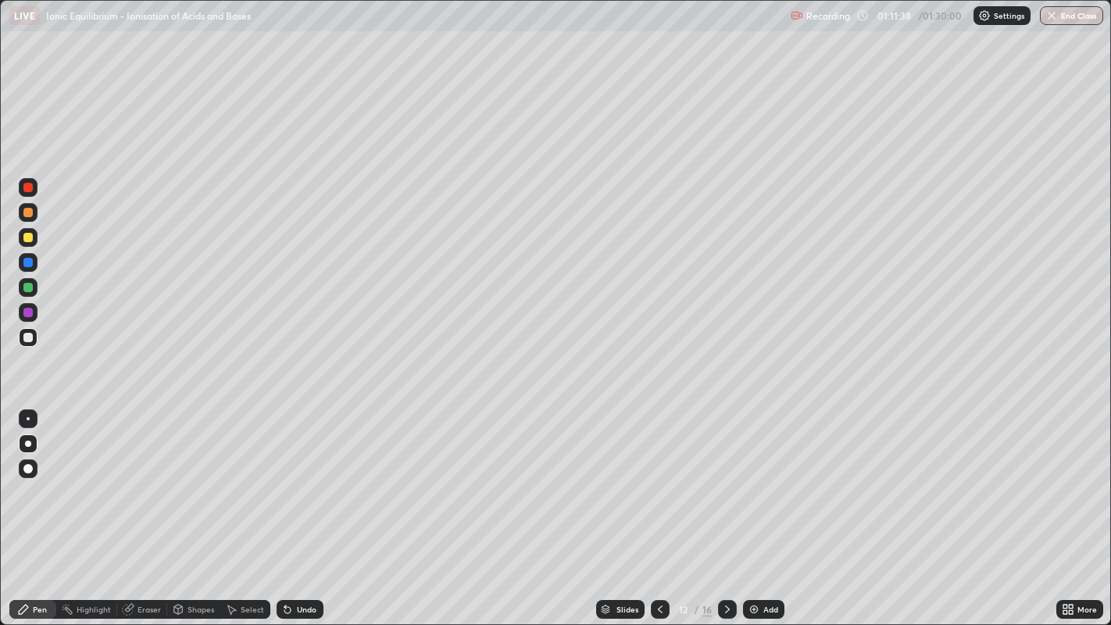
click at [725, 507] on icon at bounding box center [727, 609] width 12 height 12
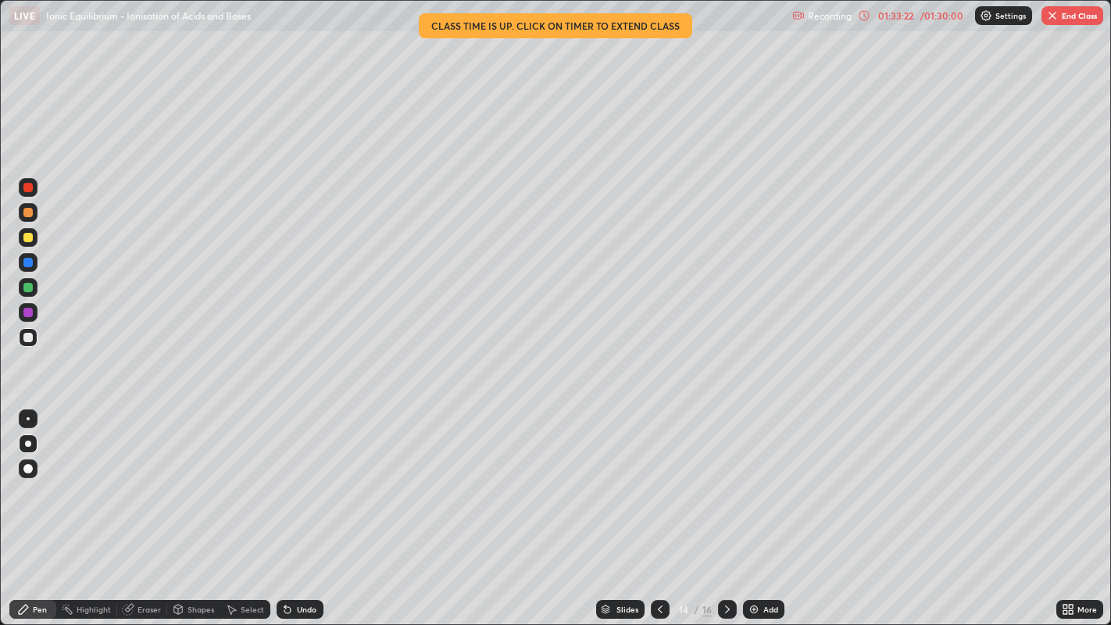
click at [1070, 507] on icon at bounding box center [1071, 612] width 4 height 4
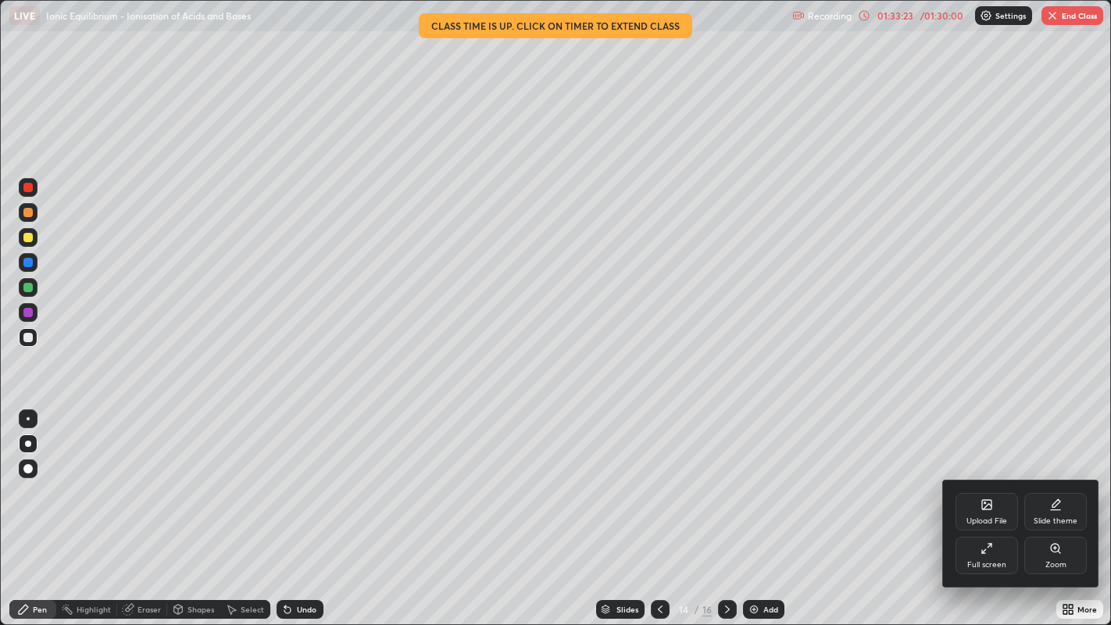
click at [1001, 507] on div "Full screen" at bounding box center [986, 565] width 39 height 8
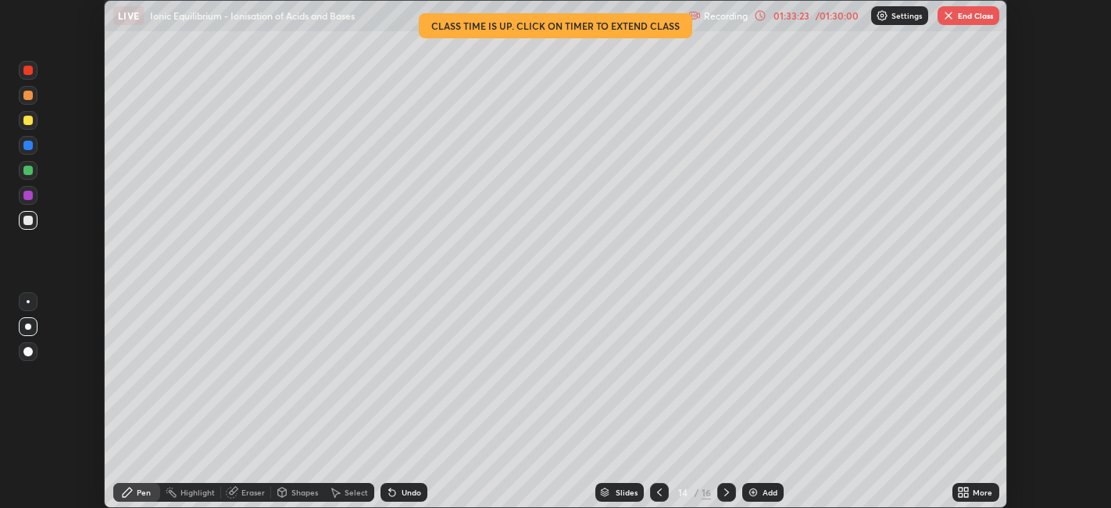
scroll to position [77599, 76995]
click at [970, 20] on button "End Class" at bounding box center [968, 15] width 62 height 19
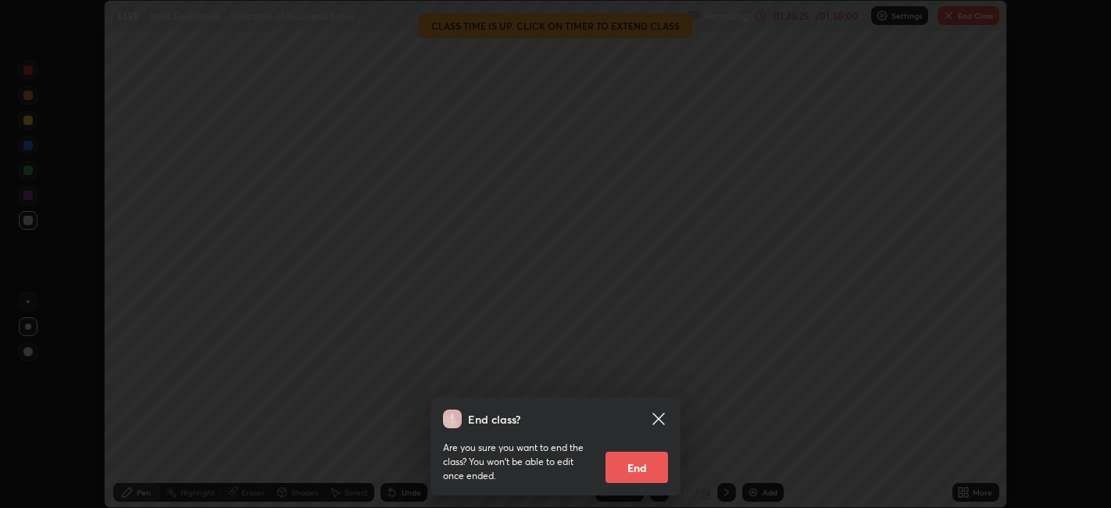
click at [651, 469] on button "End" at bounding box center [636, 466] width 62 height 31
